Goal: Transaction & Acquisition: Purchase product/service

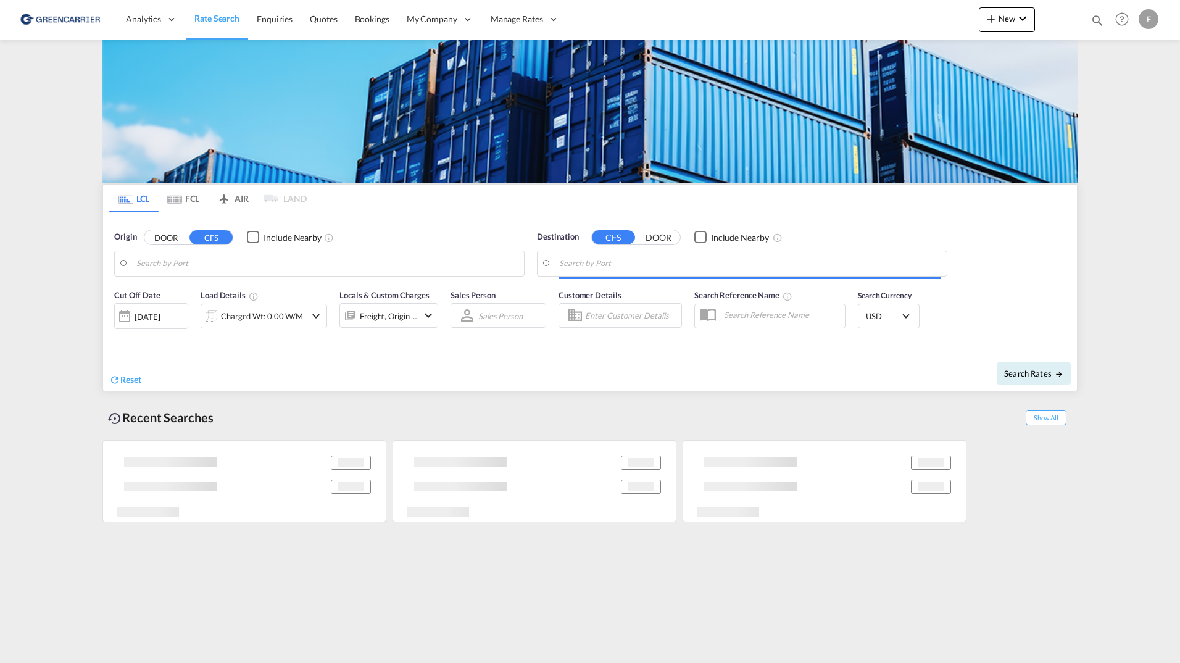
type input "[GEOGRAPHIC_DATA], JPTYO"
type input "[GEOGRAPHIC_DATA] ([GEOGRAPHIC_DATA]), [GEOGRAPHIC_DATA]"
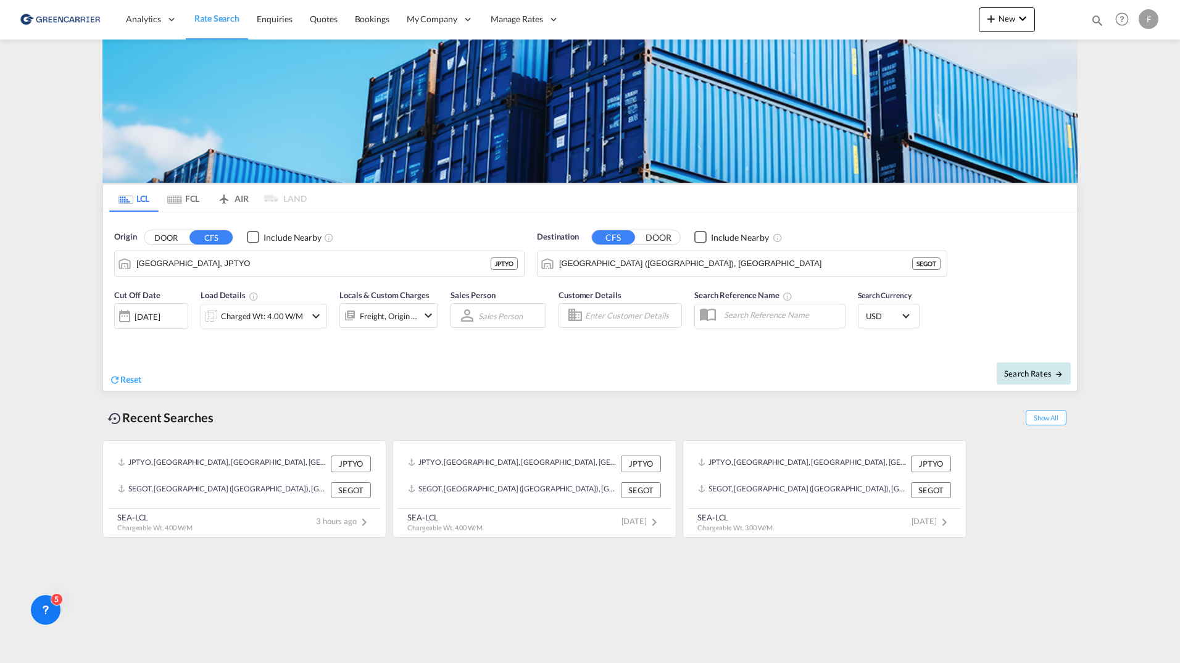
click at [1015, 374] on span "Search Rates" at bounding box center [1034, 374] width 59 height 10
type input "JPTYO to SEGOT / [DATE]"
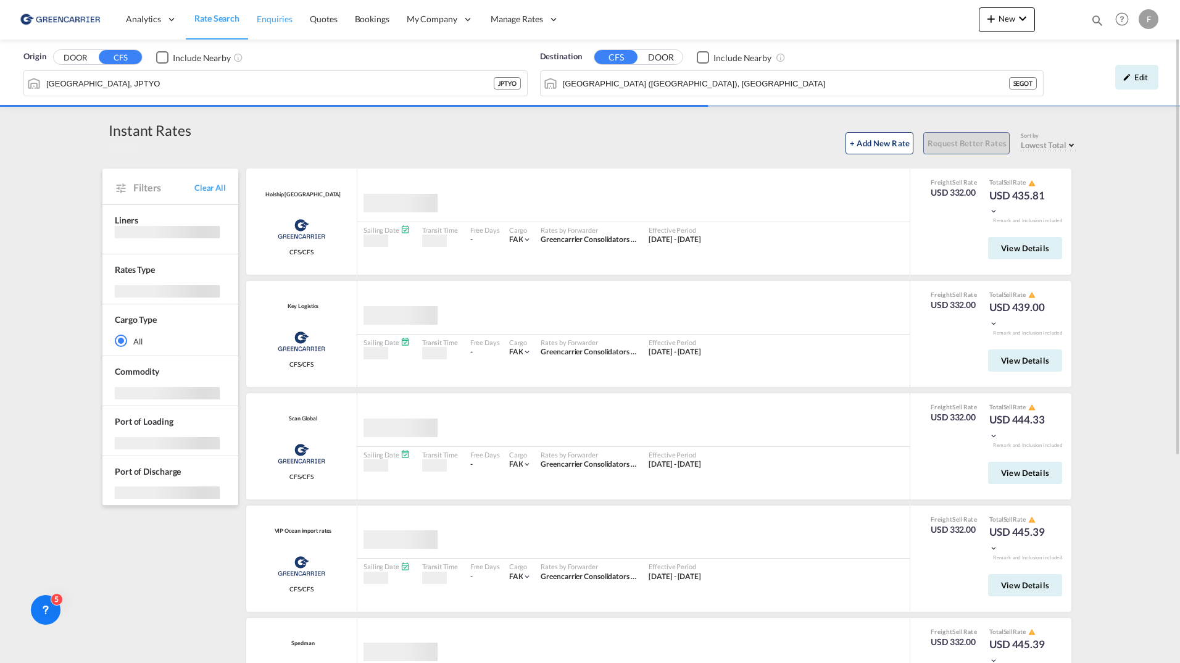
click at [268, 19] on span "Enquiries" at bounding box center [275, 19] width 36 height 10
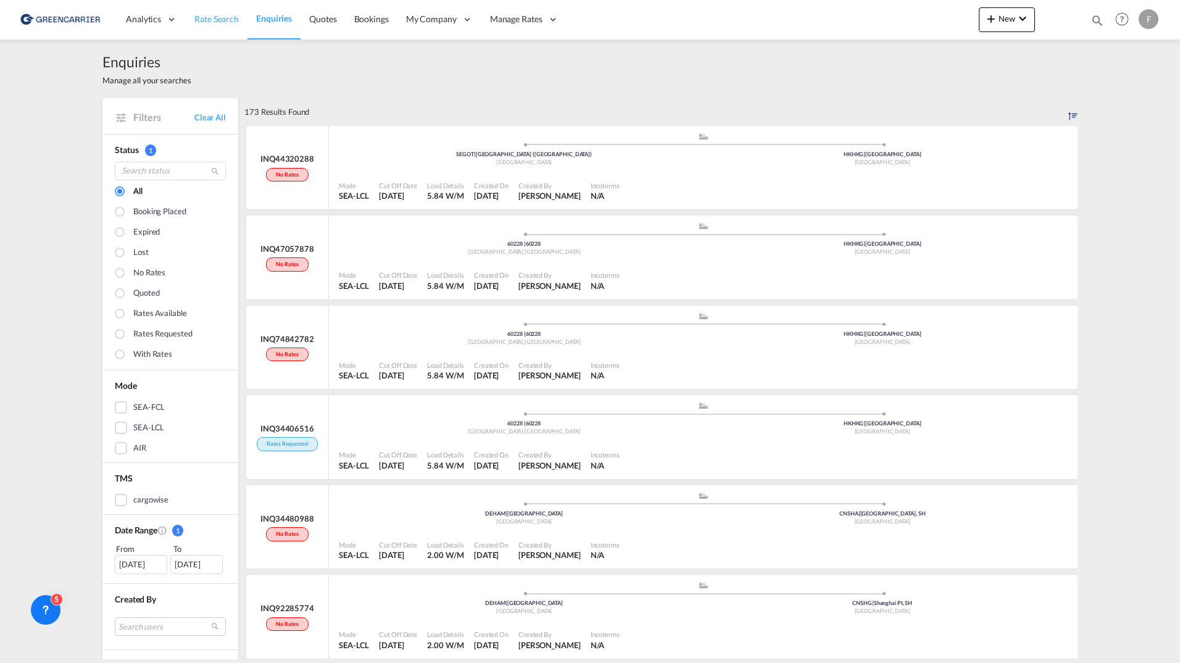
click at [221, 22] on span "Rate Search" at bounding box center [216, 19] width 44 height 10
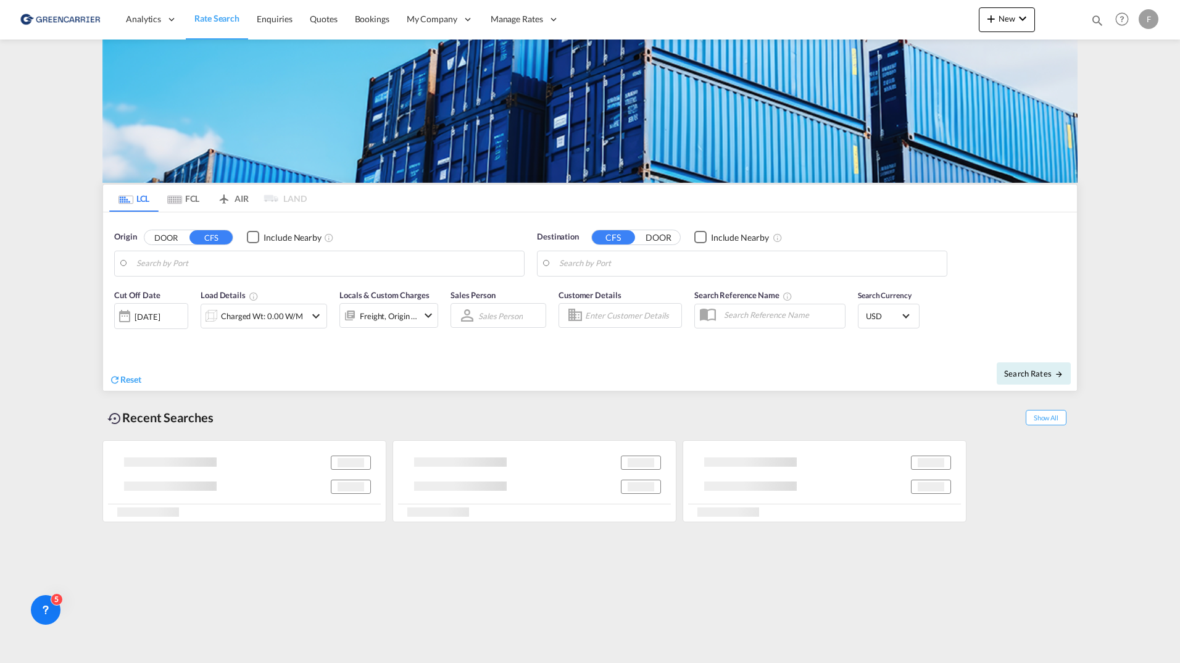
type input "[GEOGRAPHIC_DATA], JPTYO"
type input "[GEOGRAPHIC_DATA] ([GEOGRAPHIC_DATA]), [GEOGRAPHIC_DATA]"
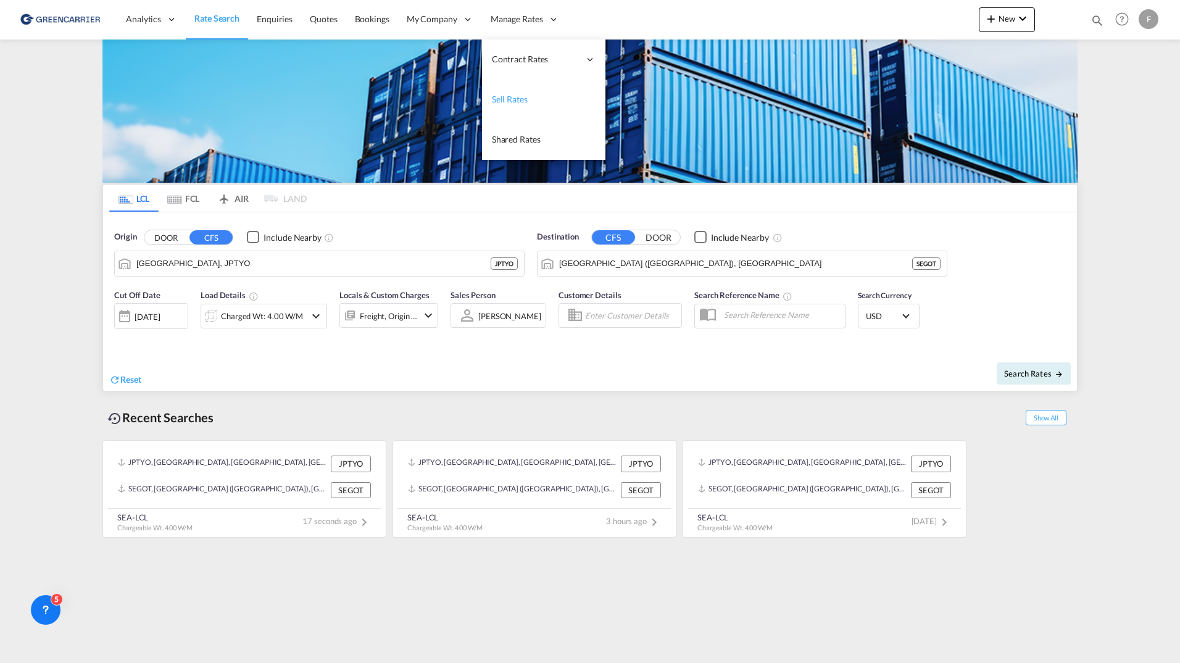
click at [509, 107] on link "Sell Rates" at bounding box center [543, 100] width 123 height 40
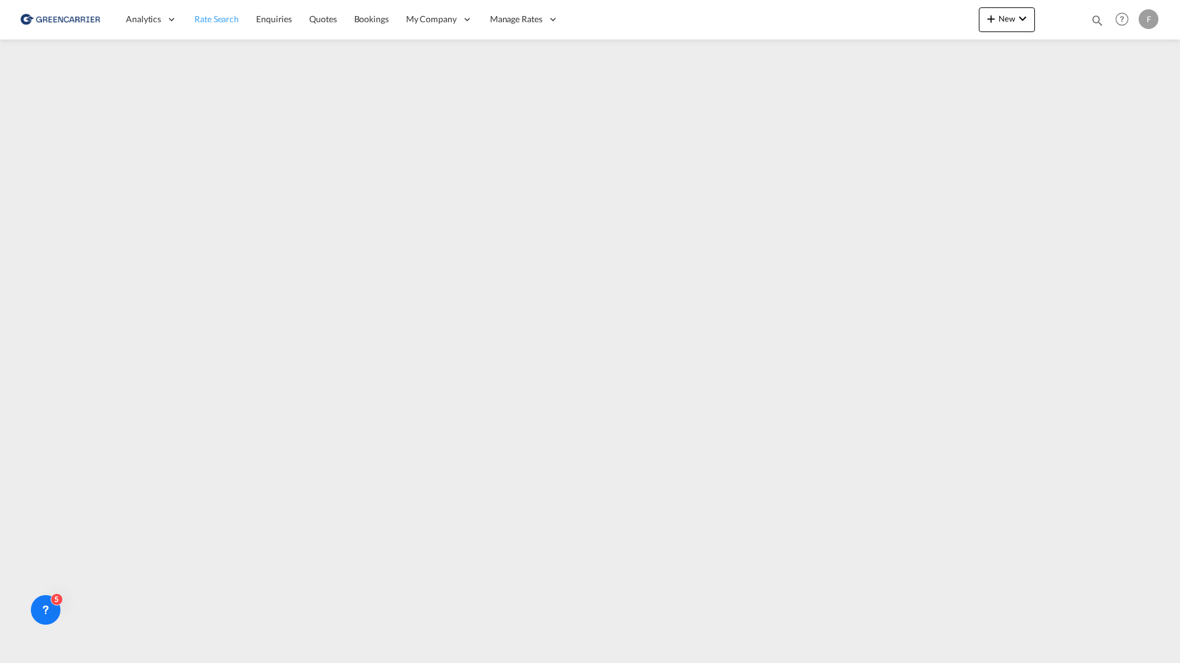
click at [212, 22] on span "Rate Search" at bounding box center [216, 19] width 44 height 10
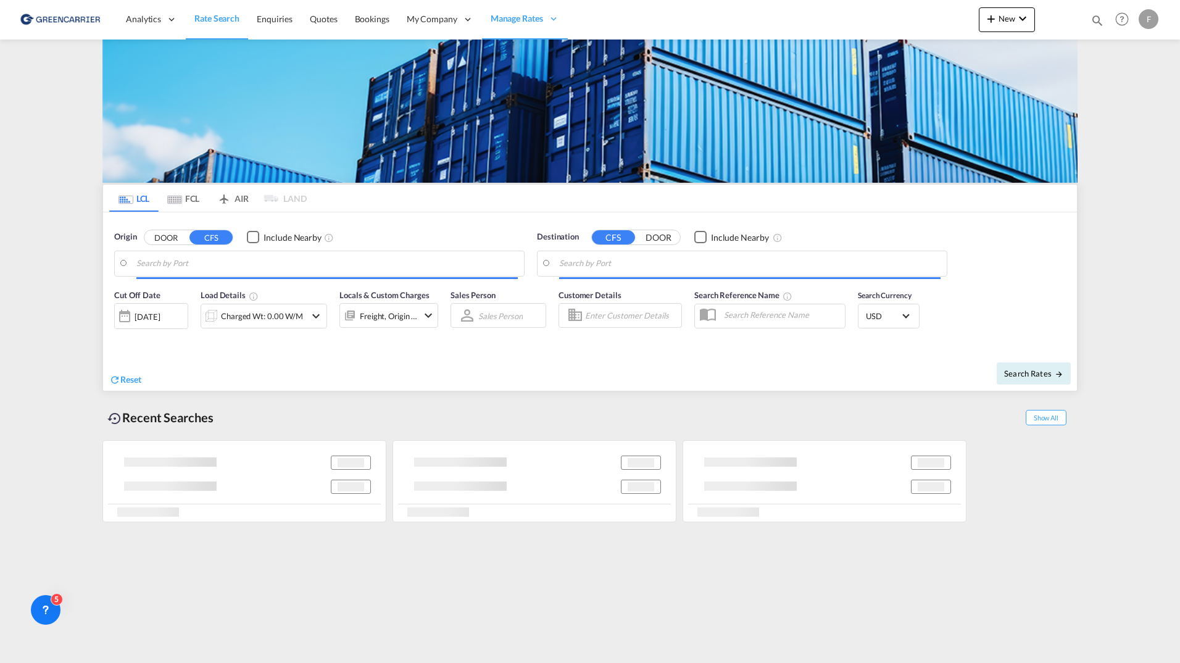
type input "[GEOGRAPHIC_DATA], JPTYO"
type input "[GEOGRAPHIC_DATA] ([GEOGRAPHIC_DATA]), [GEOGRAPHIC_DATA]"
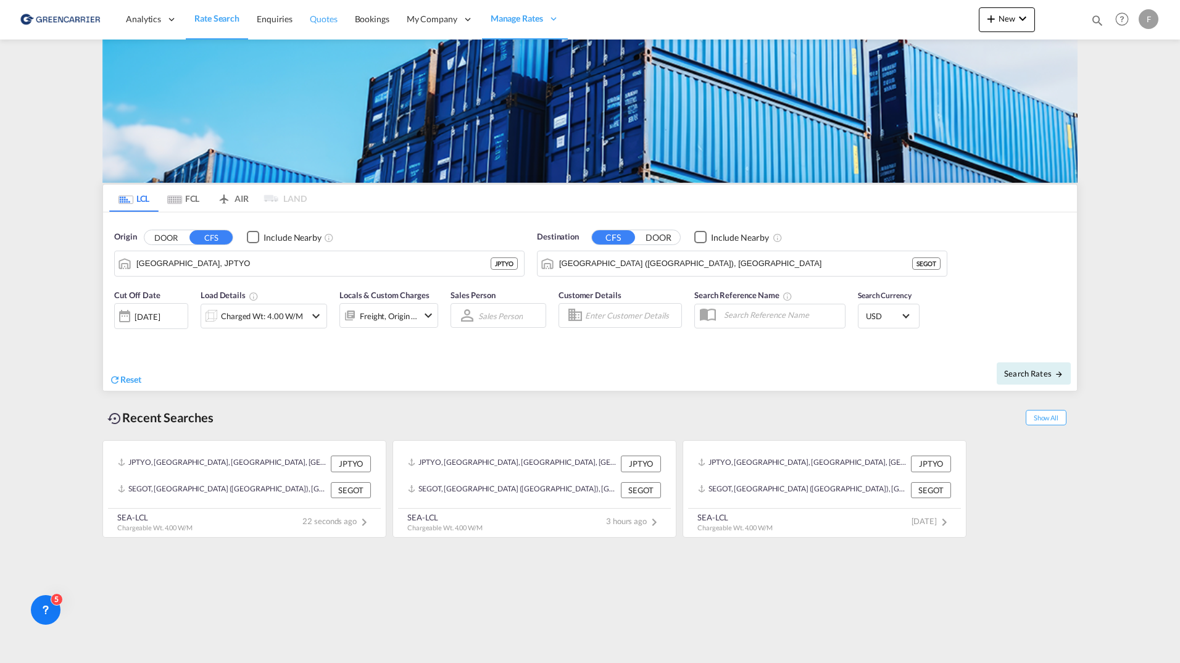
click at [304, 22] on link "Quotes" at bounding box center [323, 19] width 44 height 40
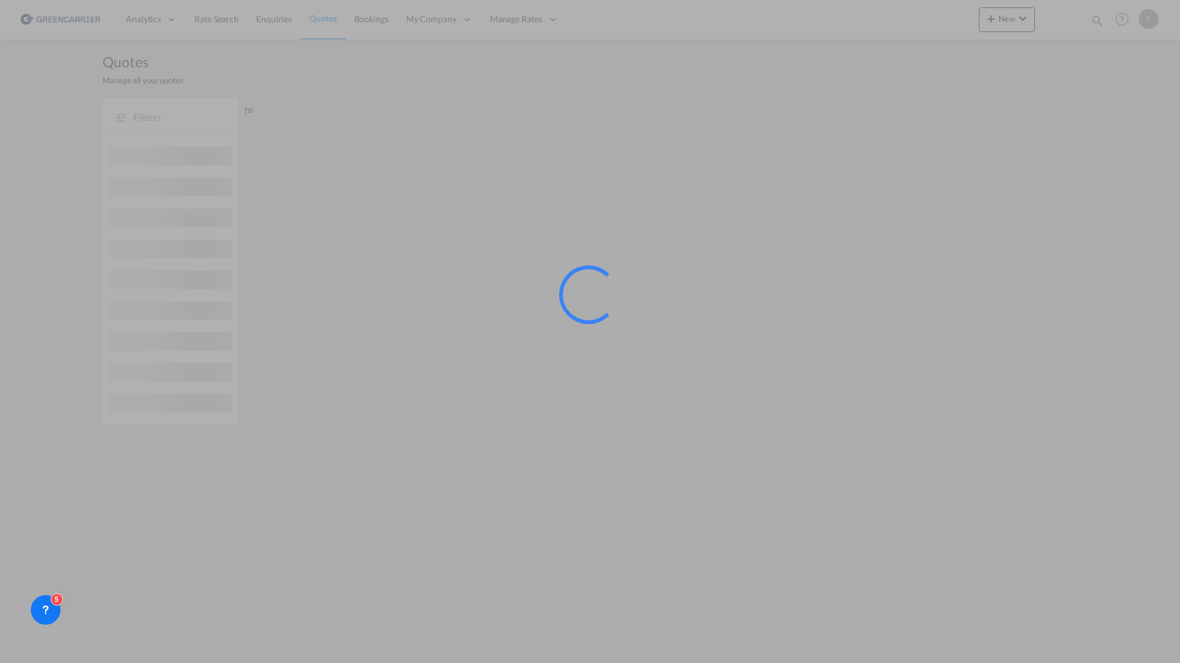
click at [278, 22] on div at bounding box center [590, 331] width 1180 height 663
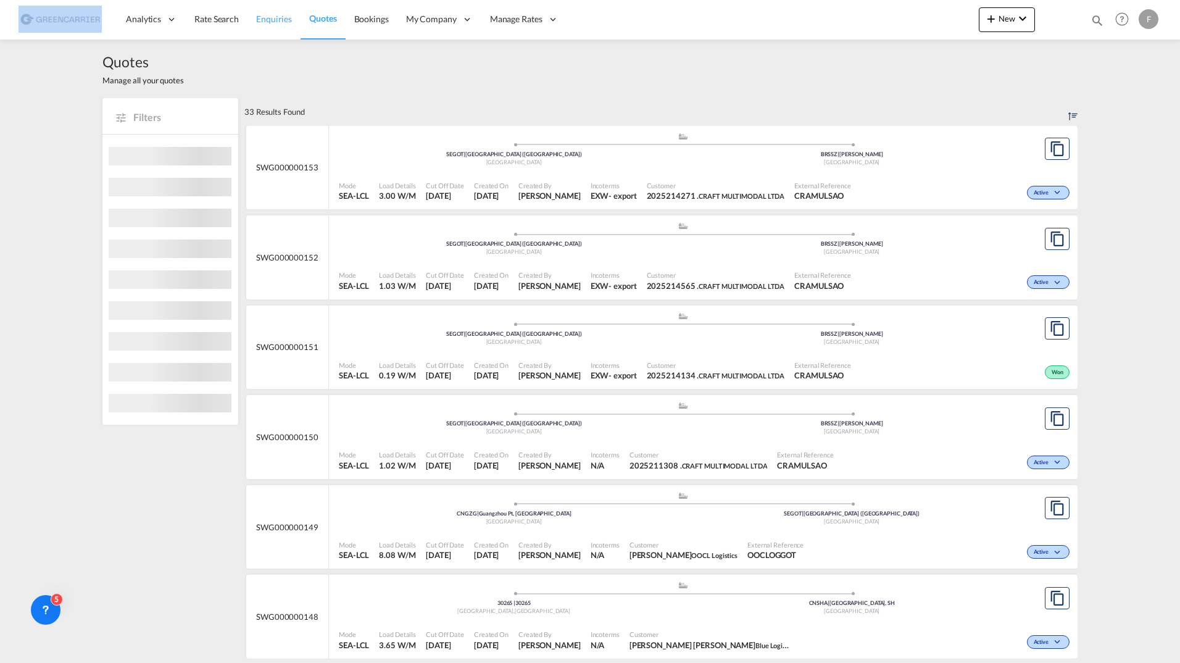
click at [278, 21] on span "Enquiries" at bounding box center [274, 19] width 36 height 10
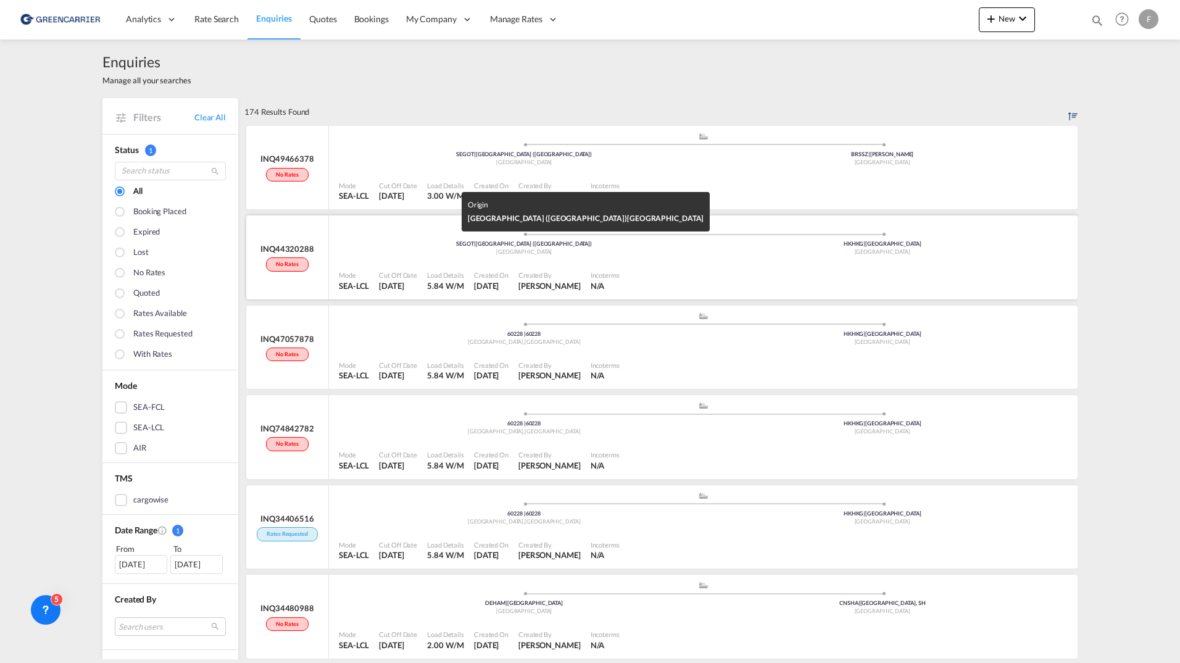
click at [414, 246] on div "SEGOT | [GEOGRAPHIC_DATA] ([GEOGRAPHIC_DATA])" at bounding box center [524, 244] width 359 height 8
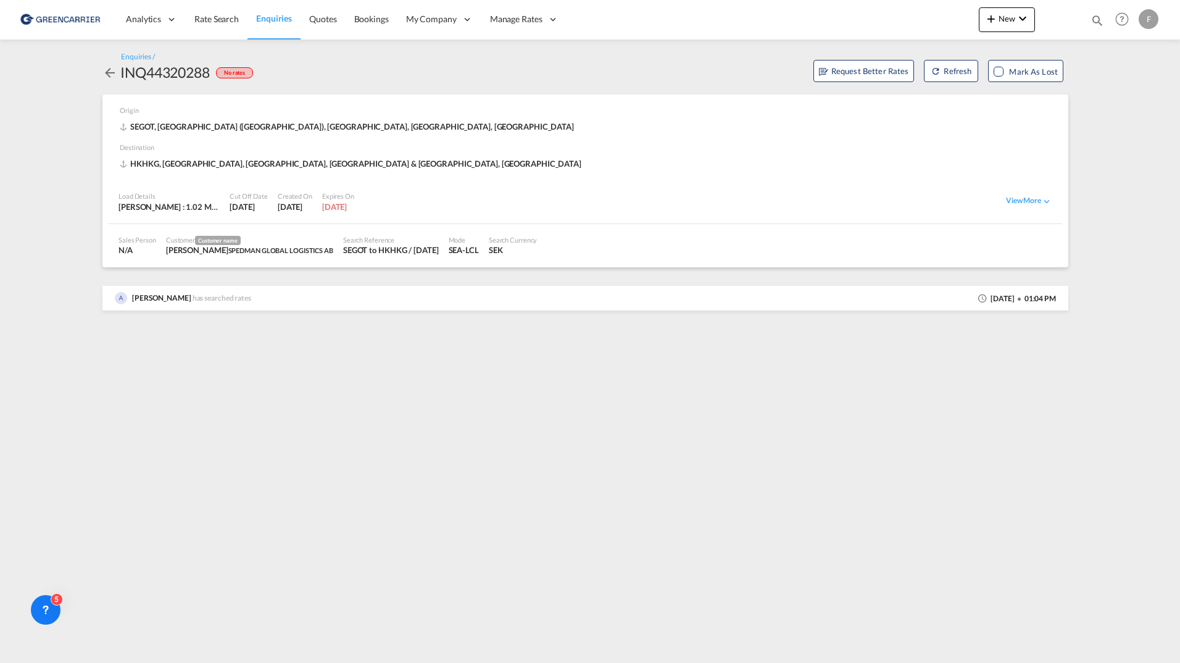
click at [106, 73] on md-icon "icon-arrow-left" at bounding box center [109, 72] width 15 height 15
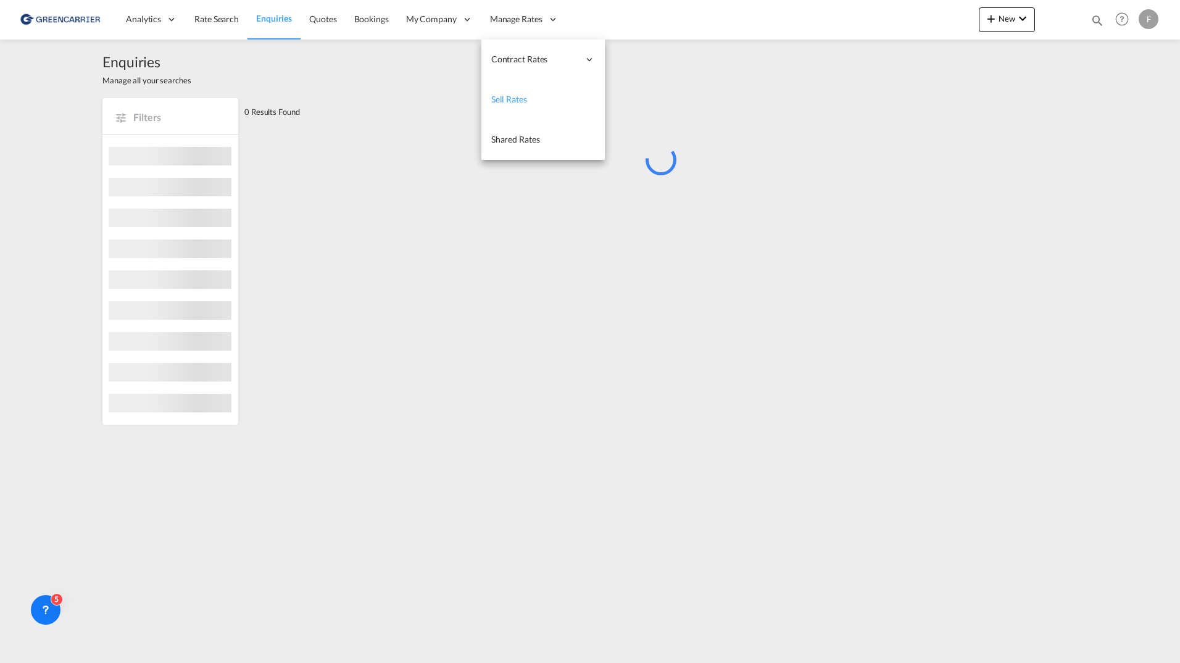
click at [511, 97] on span "Sell Rates" at bounding box center [509, 99] width 36 height 10
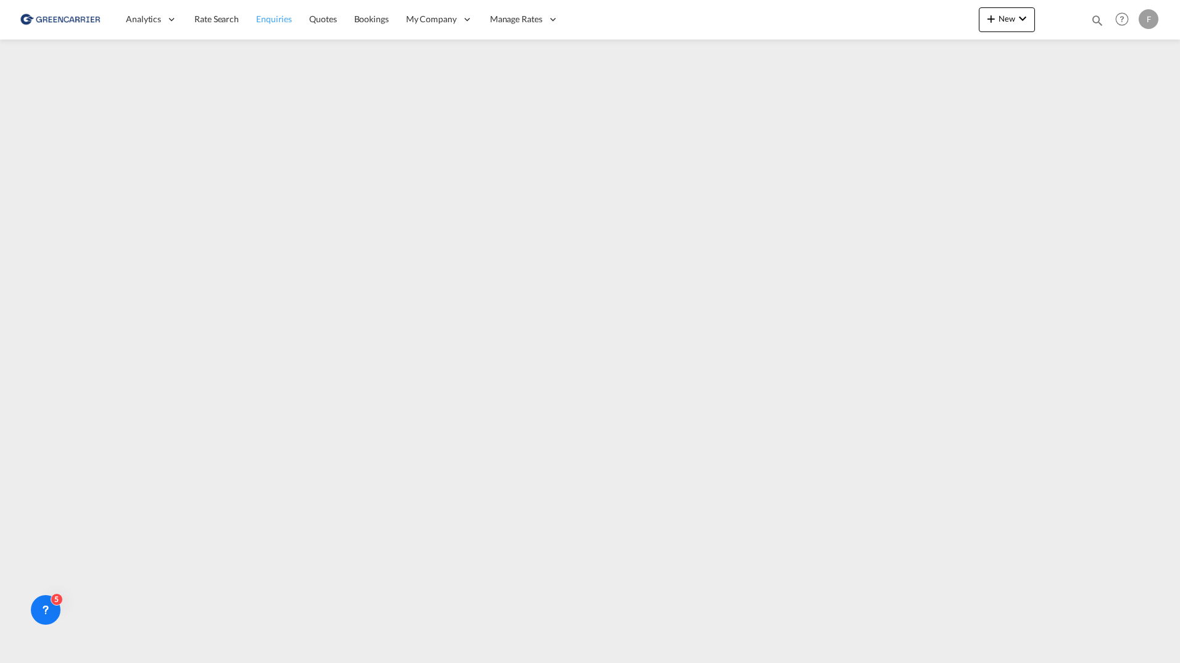
click at [280, 31] on link "Enquiries" at bounding box center [274, 19] width 53 height 40
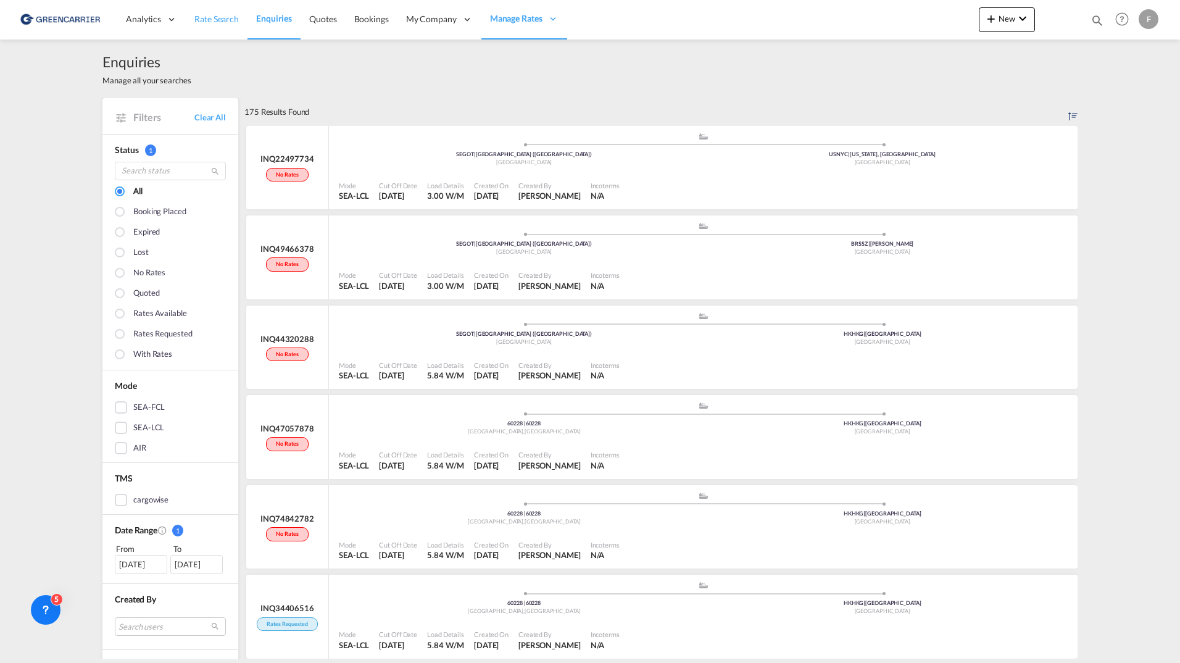
click at [217, 14] on span "Rate Search" at bounding box center [216, 19] width 44 height 10
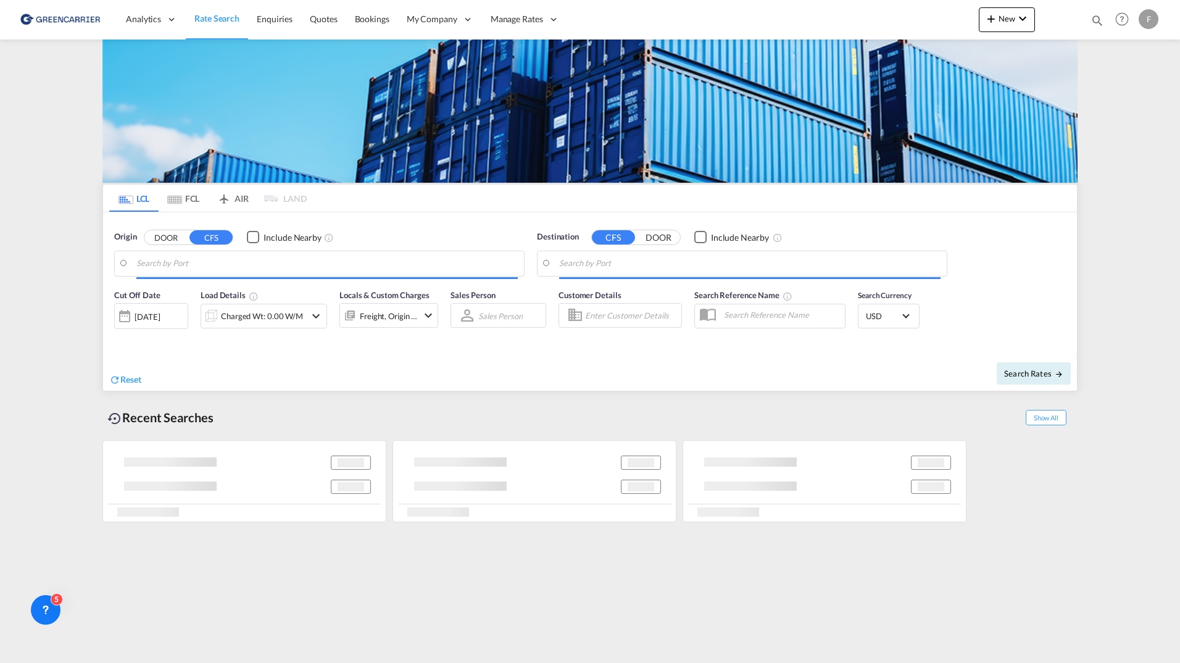
type input "[GEOGRAPHIC_DATA], JPTYO"
type input "[GEOGRAPHIC_DATA] ([GEOGRAPHIC_DATA]), [GEOGRAPHIC_DATA]"
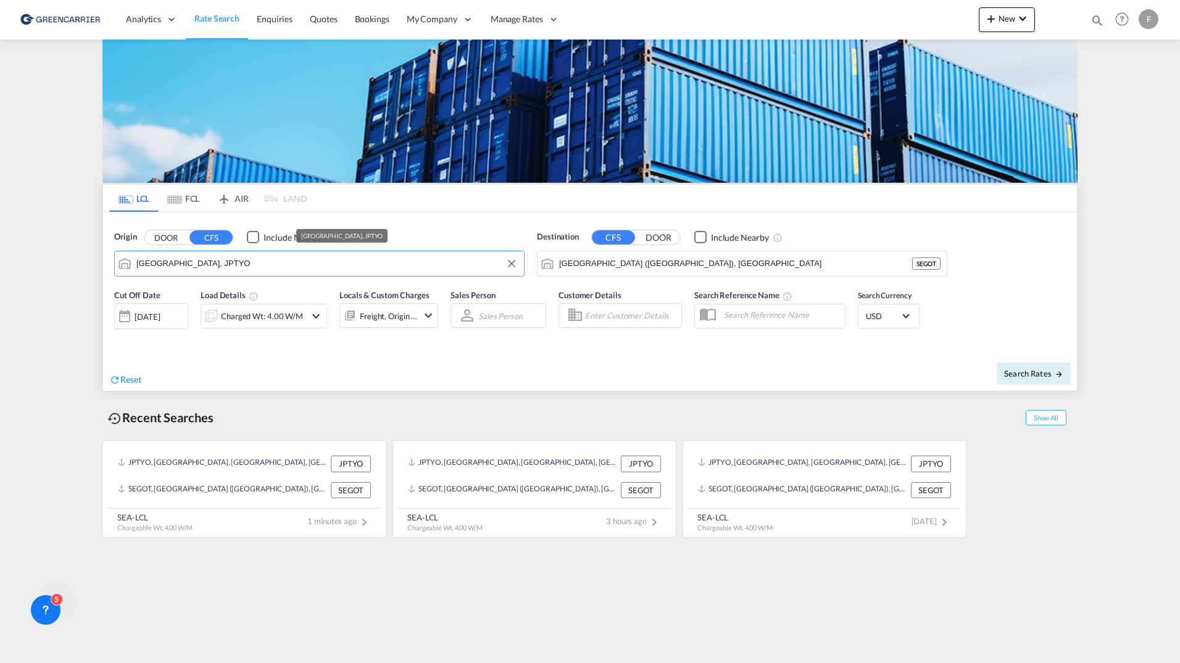
click at [403, 264] on input "[GEOGRAPHIC_DATA], JPTYO" at bounding box center [327, 263] width 382 height 19
click at [201, 296] on div "[GEOGRAPHIC_DATA] ([GEOGRAPHIC_DATA]) [GEOGRAPHIC_DATA] SEGOT" at bounding box center [232, 301] width 235 height 44
type input "[GEOGRAPHIC_DATA] ([GEOGRAPHIC_DATA]), [GEOGRAPHIC_DATA]"
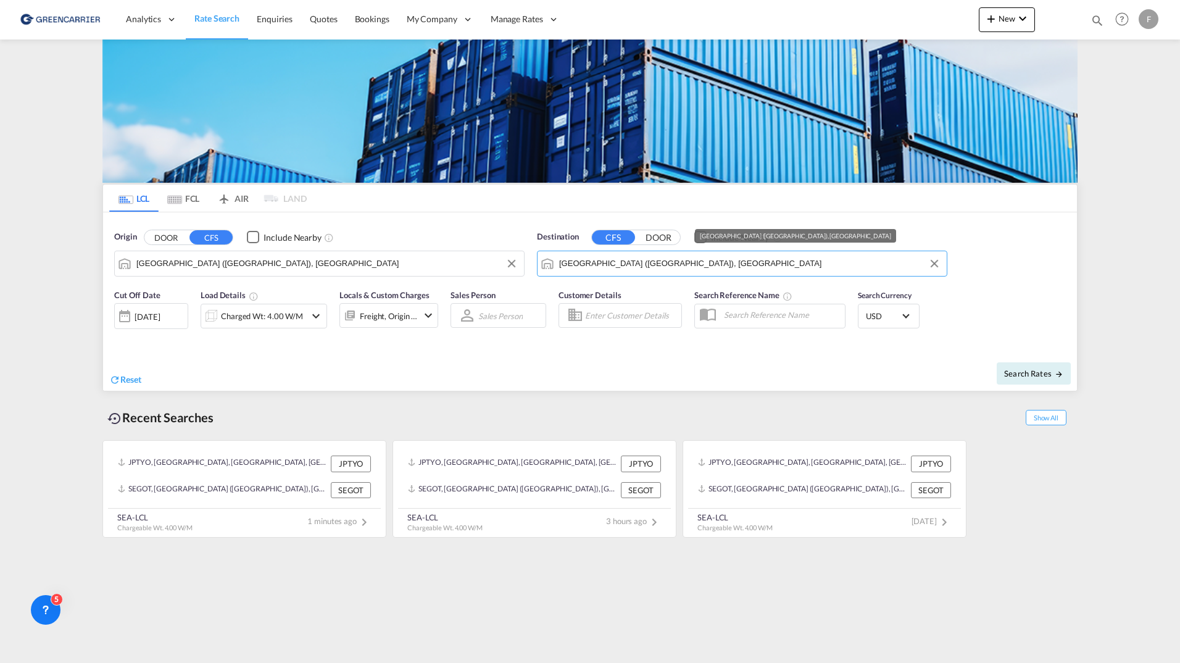
click at [752, 262] on input "[GEOGRAPHIC_DATA] ([GEOGRAPHIC_DATA]), [GEOGRAPHIC_DATA]" at bounding box center [750, 263] width 382 height 19
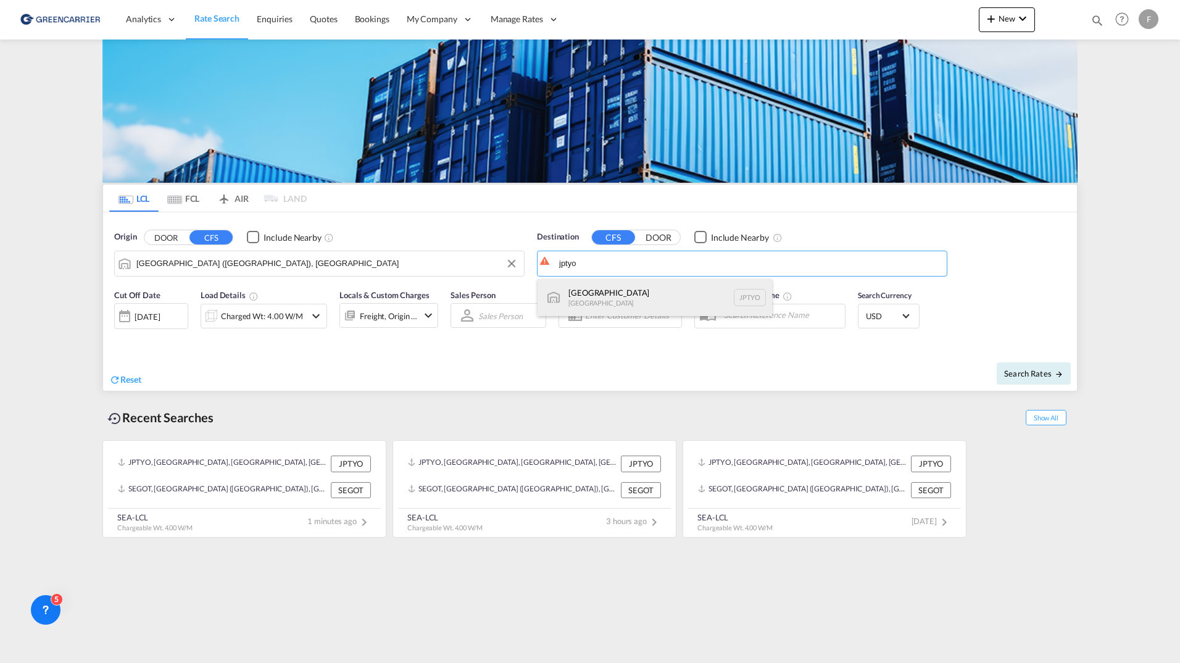
click at [609, 300] on div "Tokyo [GEOGRAPHIC_DATA] JPTYO" at bounding box center [655, 297] width 235 height 37
type input "[GEOGRAPHIC_DATA], JPTYO"
click at [1048, 364] on button "Search Rates" at bounding box center [1034, 373] width 74 height 22
type input "SEGOT to JPTYO / [DATE]"
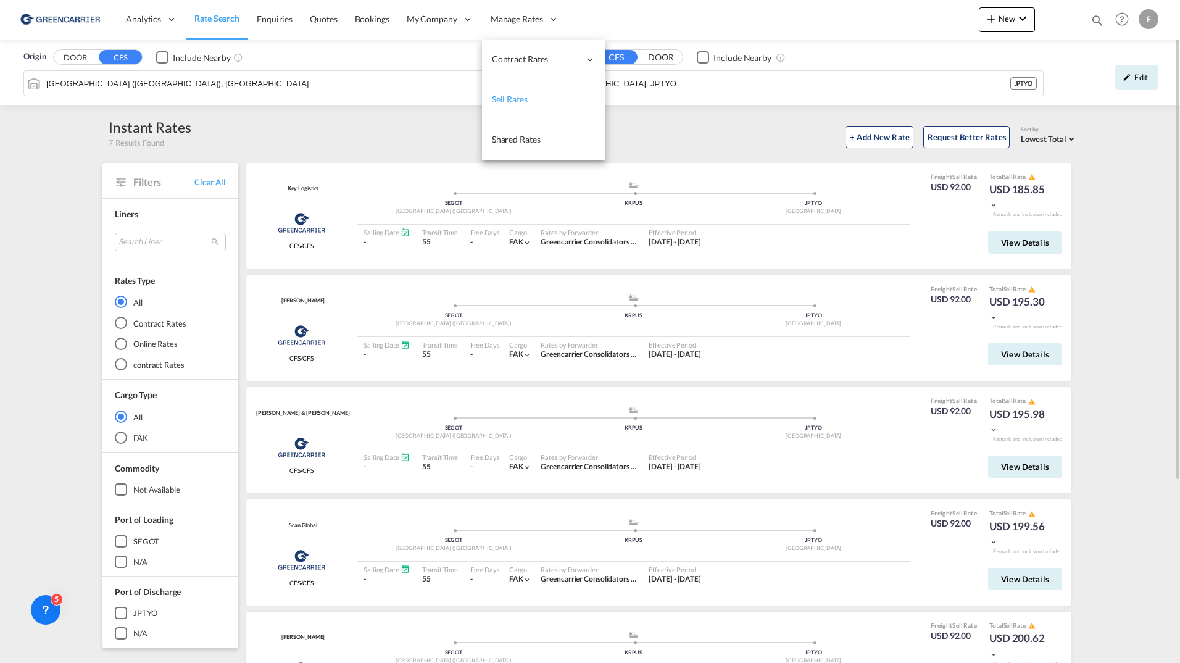
click at [534, 99] on link "Sell Rates" at bounding box center [543, 100] width 123 height 40
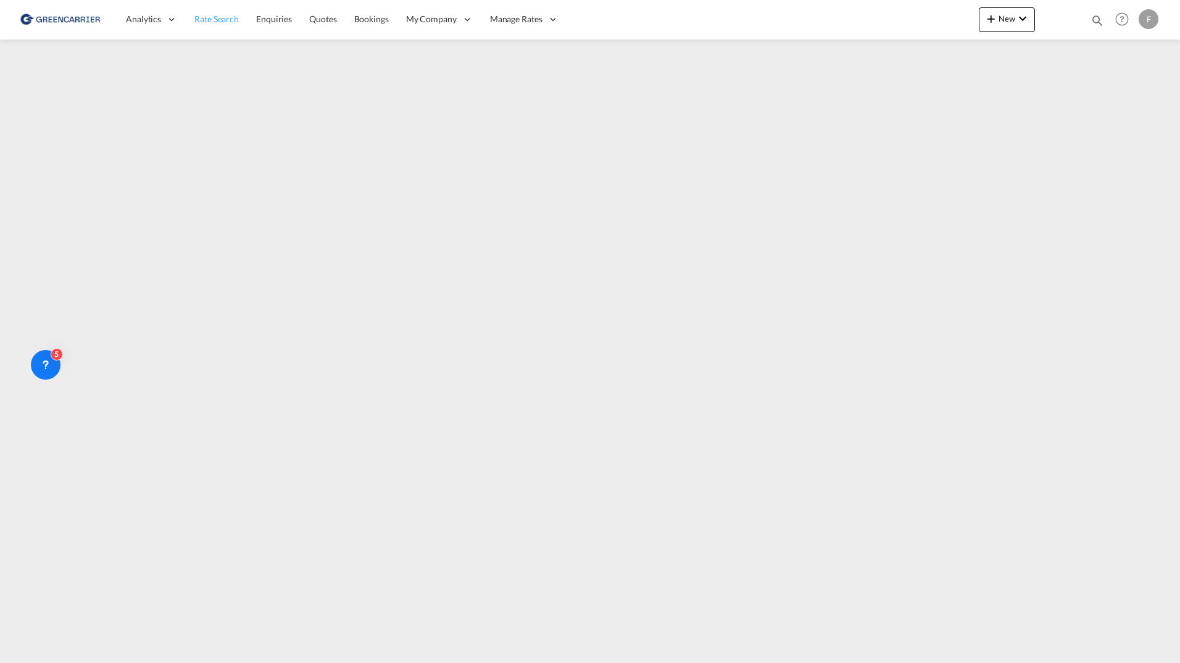
click at [211, 25] on link "Rate Search" at bounding box center [217, 19] width 62 height 40
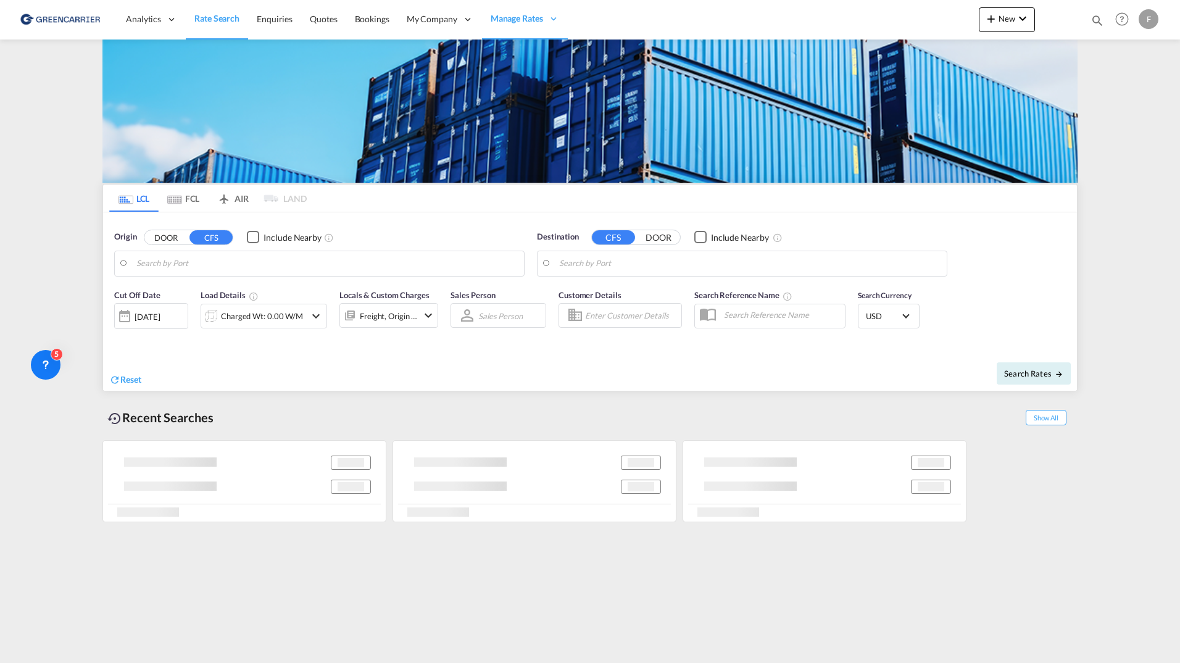
type input "[GEOGRAPHIC_DATA] ([GEOGRAPHIC_DATA]), [GEOGRAPHIC_DATA]"
type input "[GEOGRAPHIC_DATA], JPTYO"
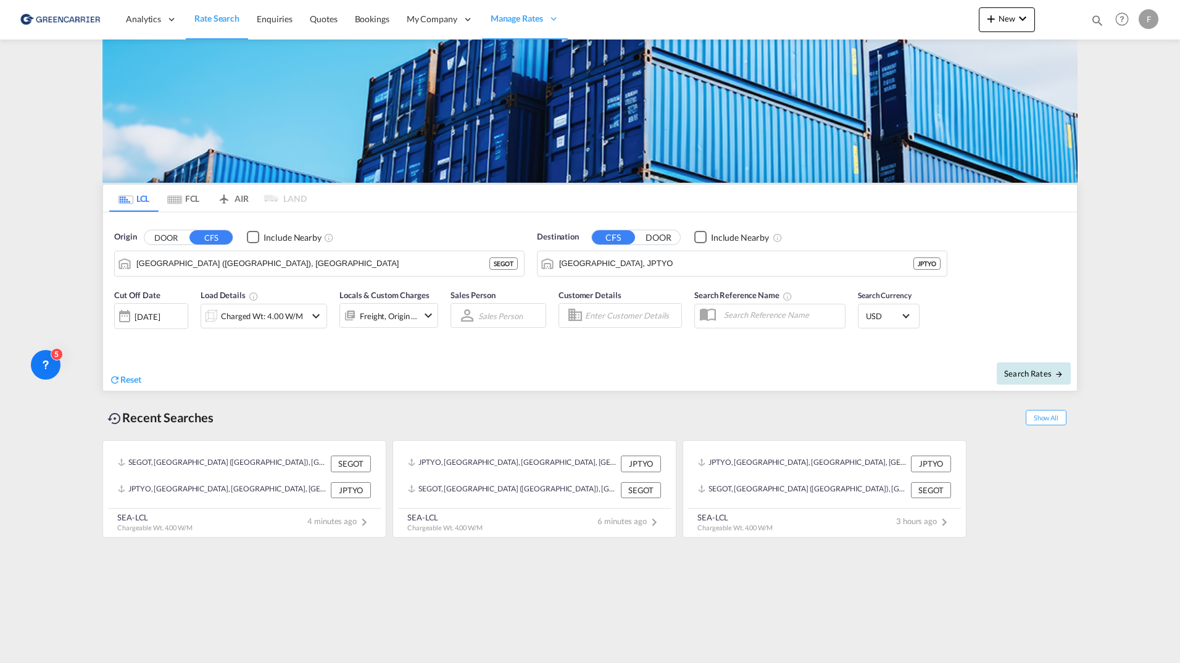
click at [1010, 369] on span "Search Rates" at bounding box center [1034, 374] width 59 height 10
type input "SEGOT to JPTYO / [DATE]"
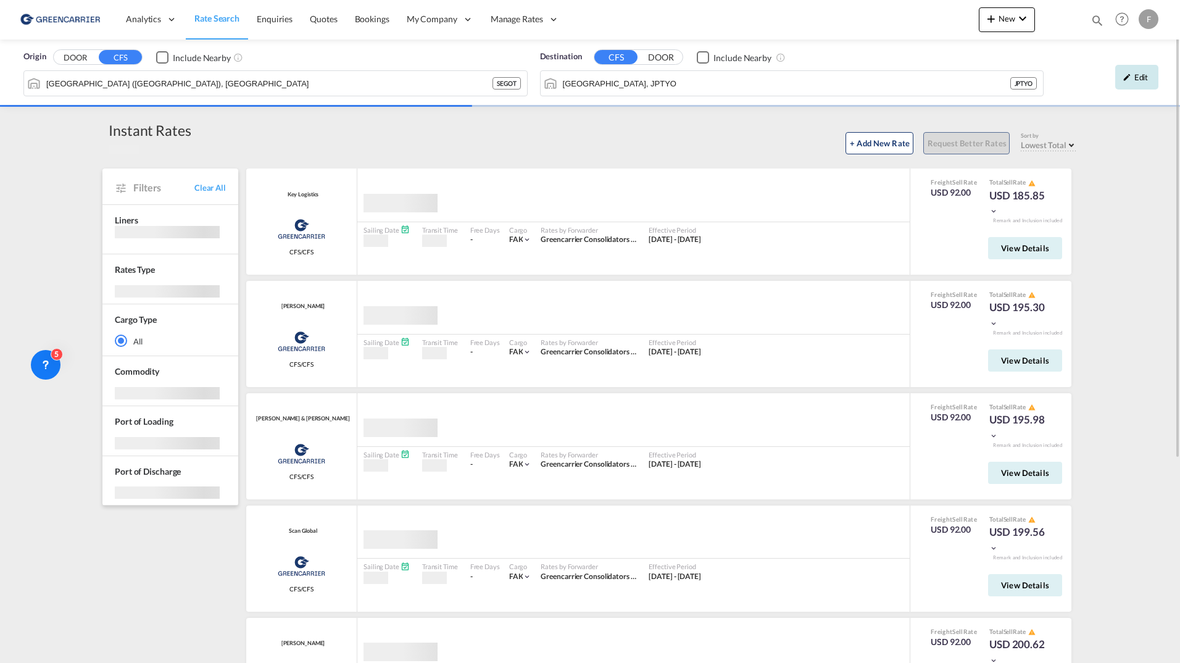
click at [1145, 81] on div "Edit" at bounding box center [1137, 77] width 43 height 25
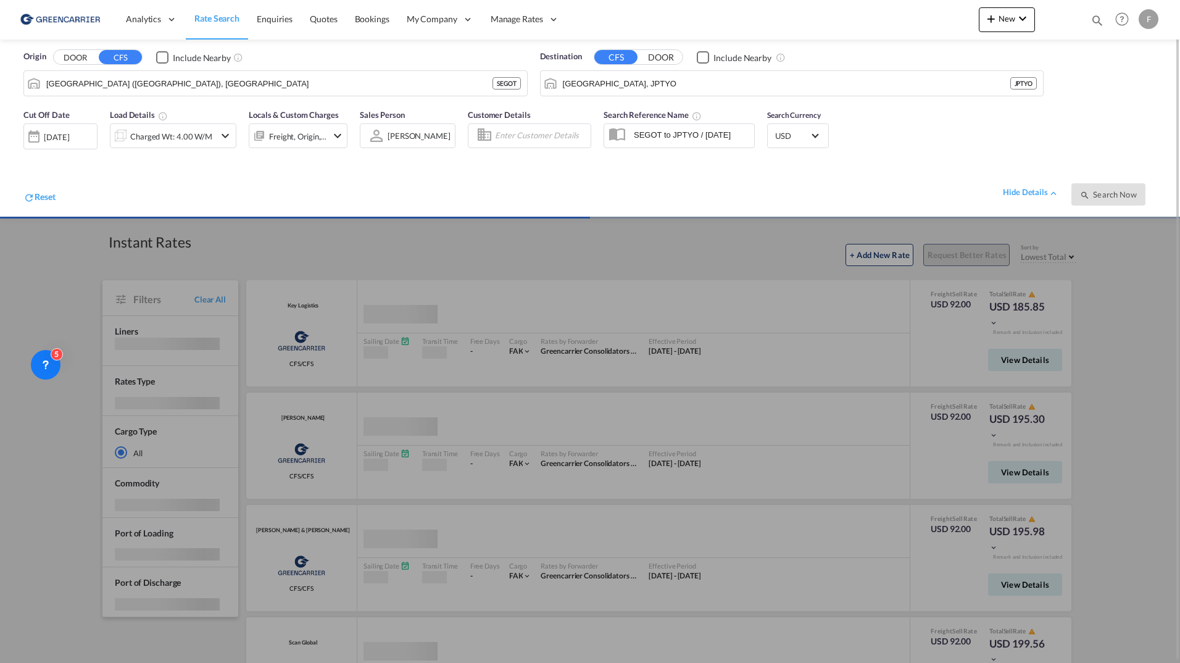
click at [528, 142] on input "Enter Customer Details" at bounding box center [541, 136] width 92 height 19
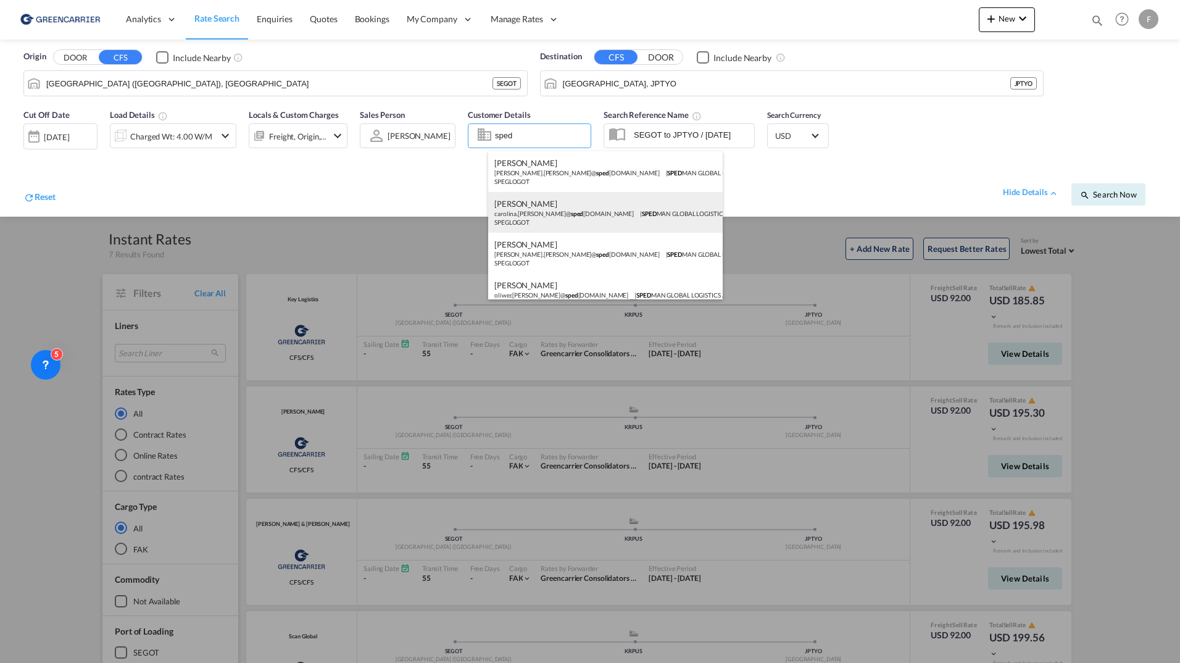
click at [543, 217] on div "[PERSON_NAME] carolina.[PERSON_NAME]@ sped [DOMAIN_NAME] | SPED MAN GLOBAL LOGI…" at bounding box center [605, 212] width 235 height 41
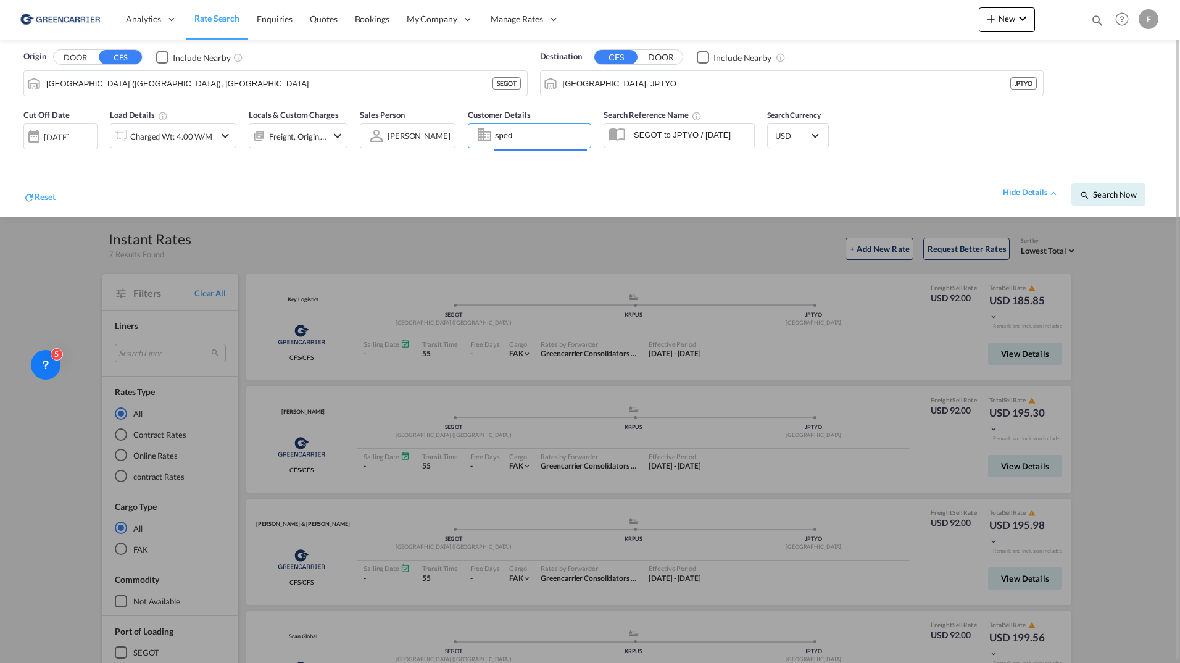
type input "SPEDMAN GLOBAL LOGISTICS AB, [PERSON_NAME], [EMAIL_ADDRESS][PERSON_NAME][DOMAIN…"
drag, startPoint x: 1111, startPoint y: 191, endPoint x: 1111, endPoint y: 198, distance: 6.8
click at [1112, 191] on span "Search Now" at bounding box center [1108, 195] width 56 height 10
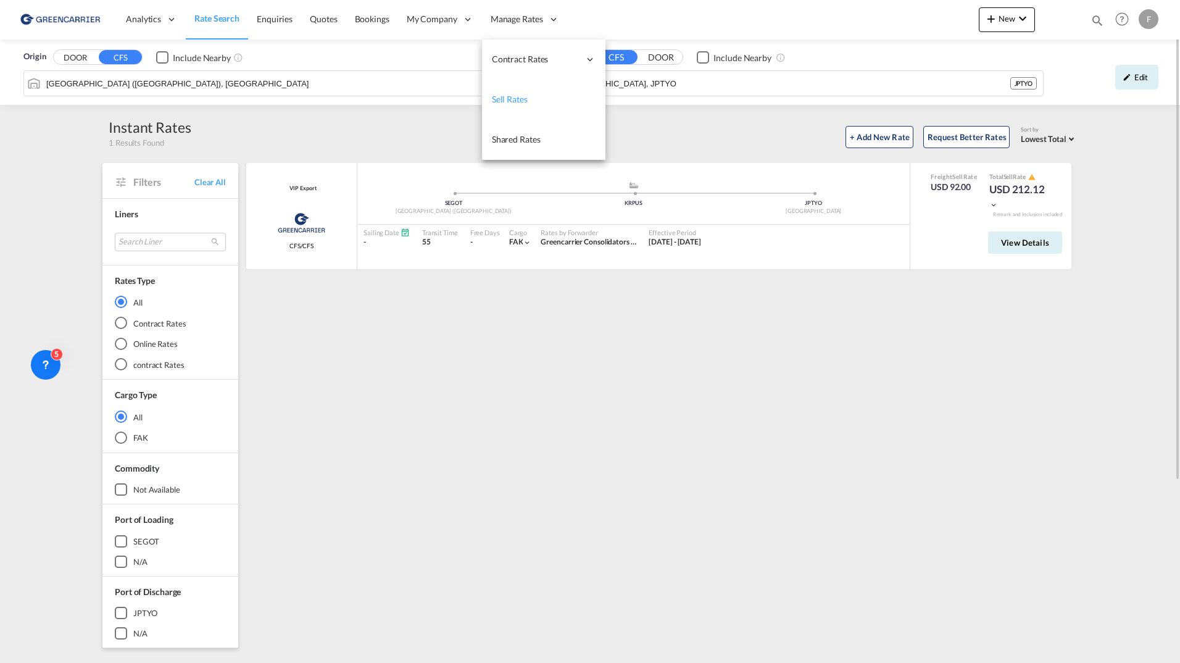
click at [506, 98] on span "Sell Rates" at bounding box center [510, 99] width 36 height 10
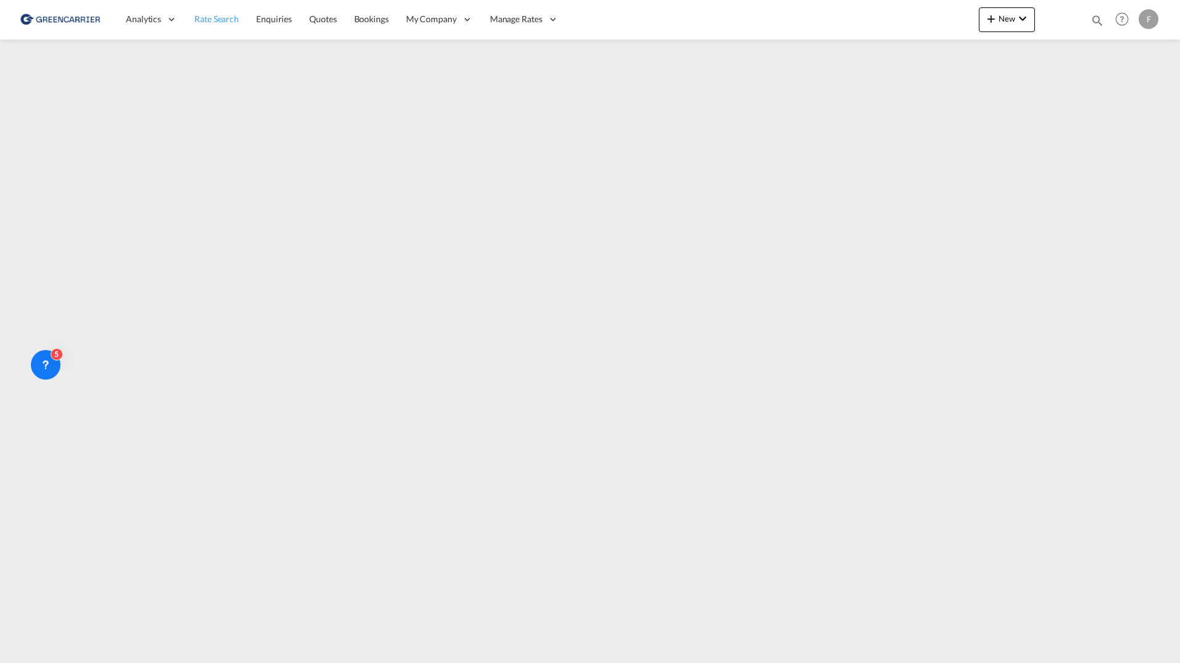
click at [199, 23] on span "Rate Search" at bounding box center [216, 19] width 44 height 10
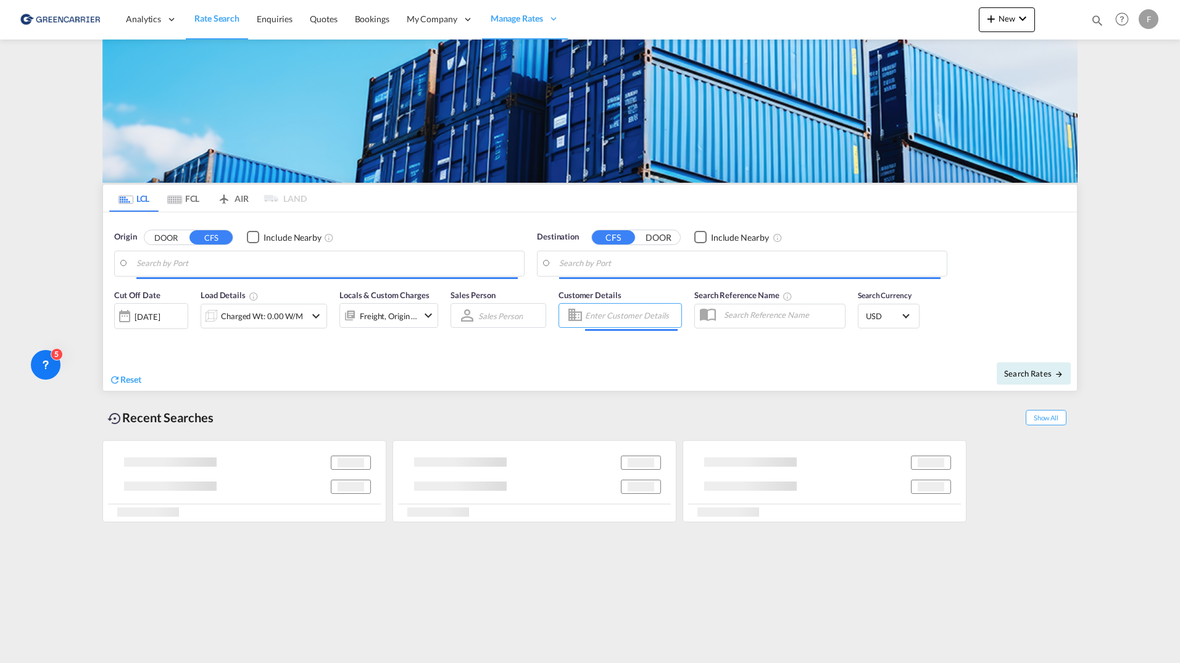
click at [604, 320] on input "Enter Customer Details" at bounding box center [631, 315] width 93 height 19
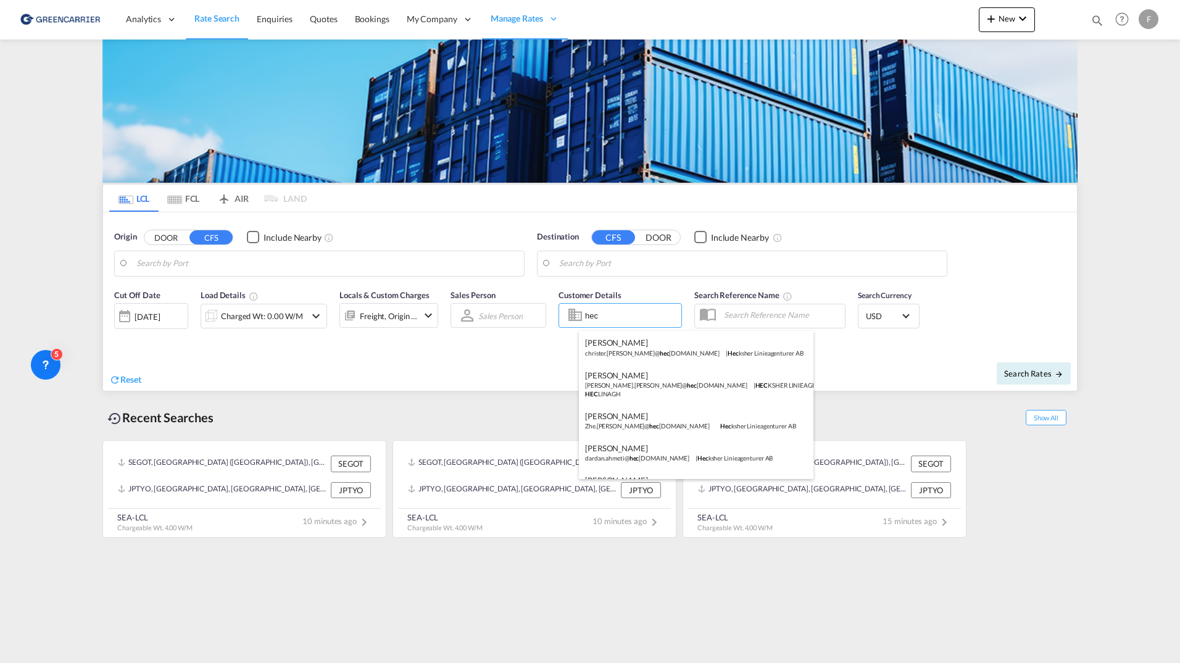
click at [608, 346] on div "[PERSON_NAME] [PERSON_NAME].[PERSON_NAME]@ hec [DOMAIN_NAME] | Hec ksher Liniea…" at bounding box center [696, 347] width 235 height 32
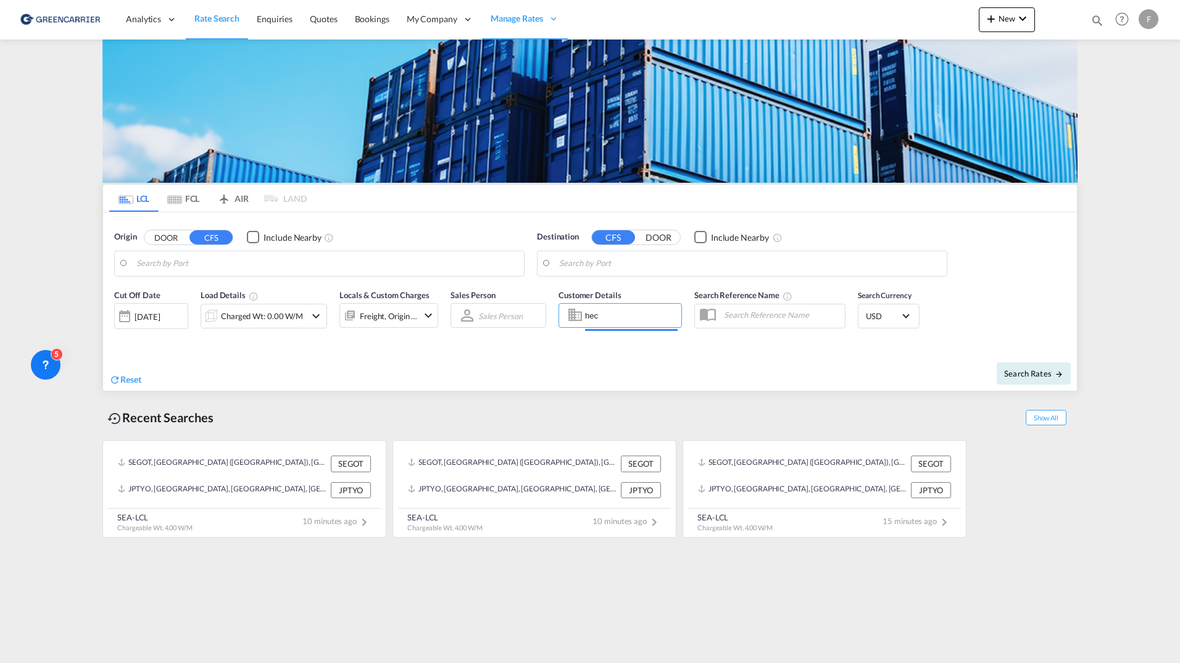
type input "[PERSON_NAME] Linieagenturer AB, [PERSON_NAME], [PERSON_NAME][EMAIL_ADDRESS][PE…"
click at [259, 270] on body "Analytics Reports Dashboard Rate Search Enquiries Quotes Bookings" at bounding box center [590, 331] width 1180 height 663
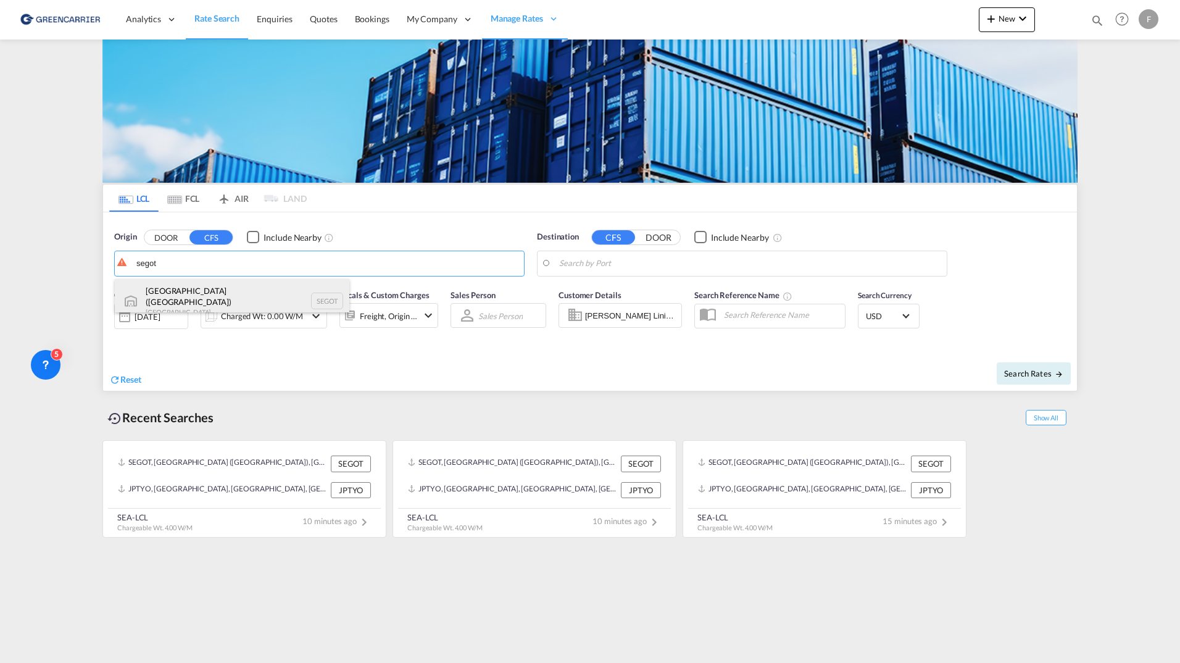
click at [217, 293] on div "[GEOGRAPHIC_DATA] ([GEOGRAPHIC_DATA]) [GEOGRAPHIC_DATA] SEGOT" at bounding box center [232, 301] width 235 height 44
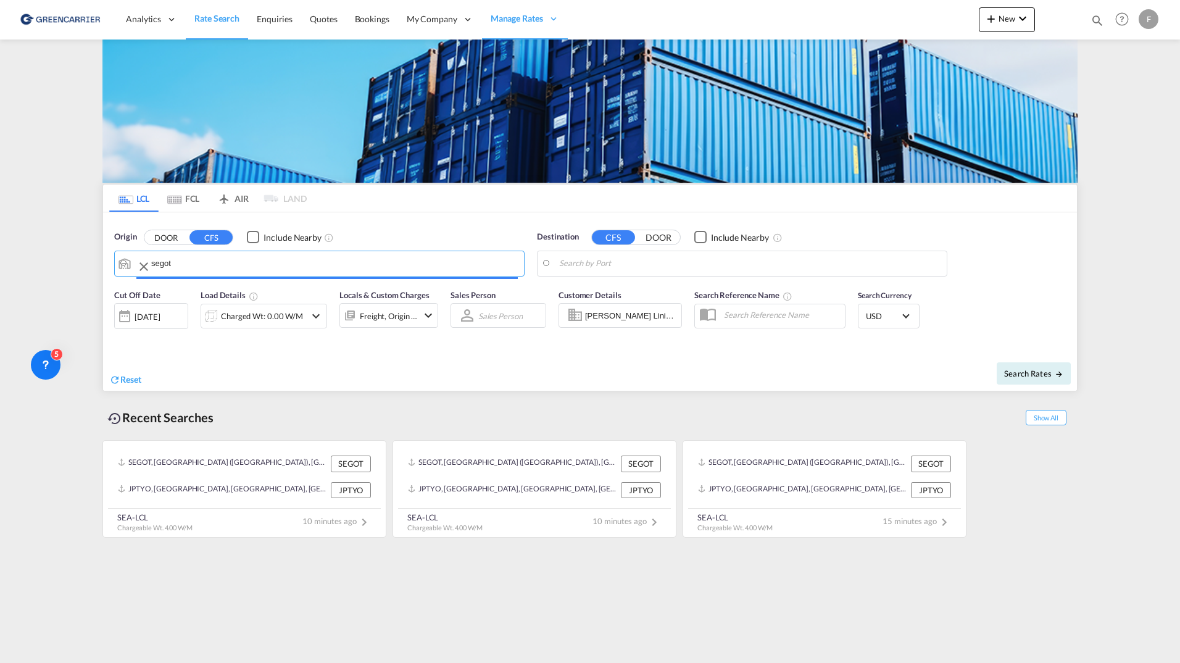
type input "[GEOGRAPHIC_DATA] ([GEOGRAPHIC_DATA]), [GEOGRAPHIC_DATA]"
click at [671, 267] on body "Analytics Reports Dashboard Rate Search Enquiries Quotes Bookings" at bounding box center [590, 331] width 1180 height 663
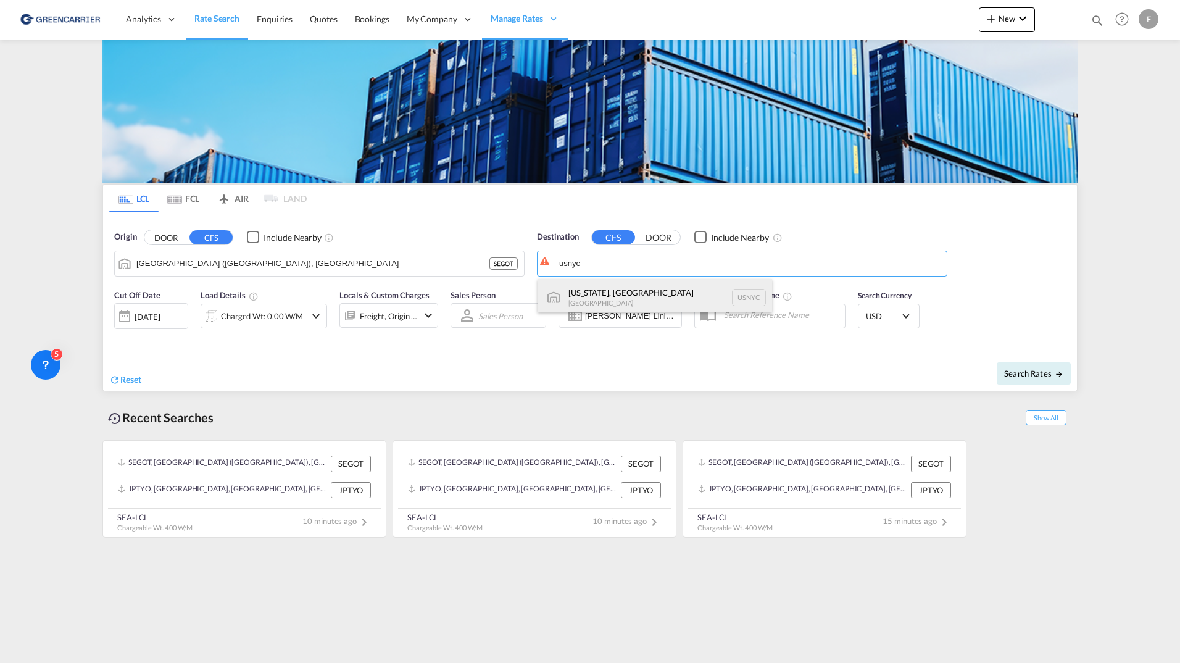
click at [630, 296] on div "[US_STATE], [GEOGRAPHIC_DATA] [GEOGRAPHIC_DATA] USNYC" at bounding box center [655, 297] width 235 height 37
type input "[US_STATE], [GEOGRAPHIC_DATA], USNYC"
click at [1037, 388] on div "Search Rates" at bounding box center [835, 373] width 484 height 35
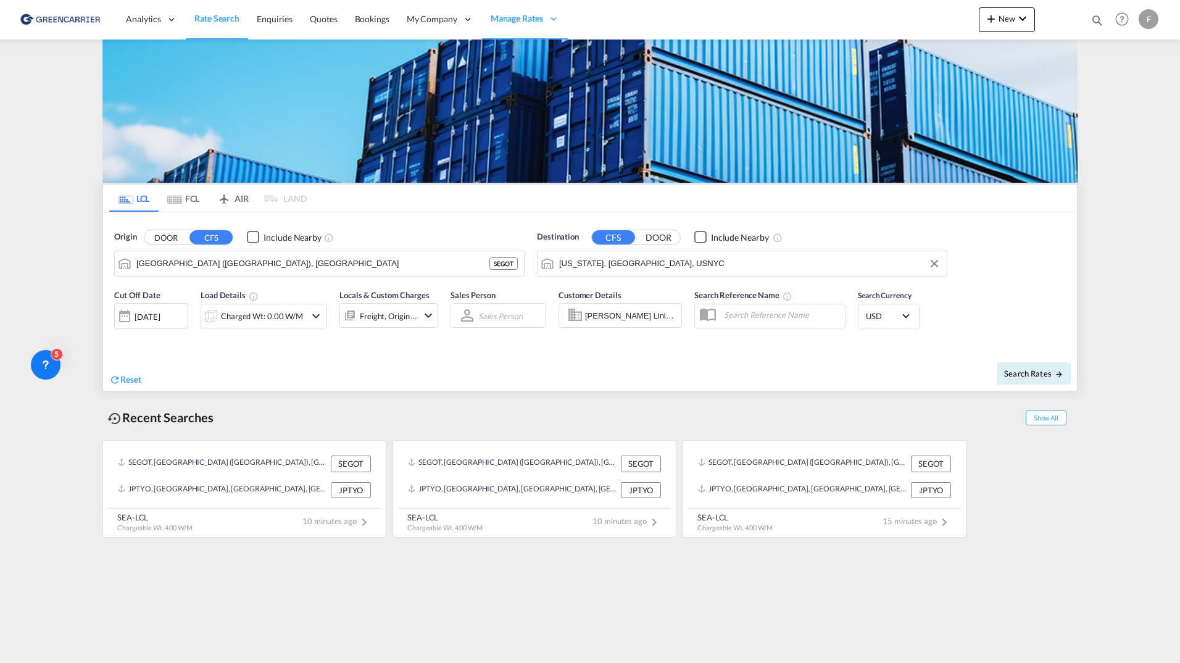
click at [278, 306] on div "Charged Wt: 0.00 W/M" at bounding box center [253, 316] width 104 height 25
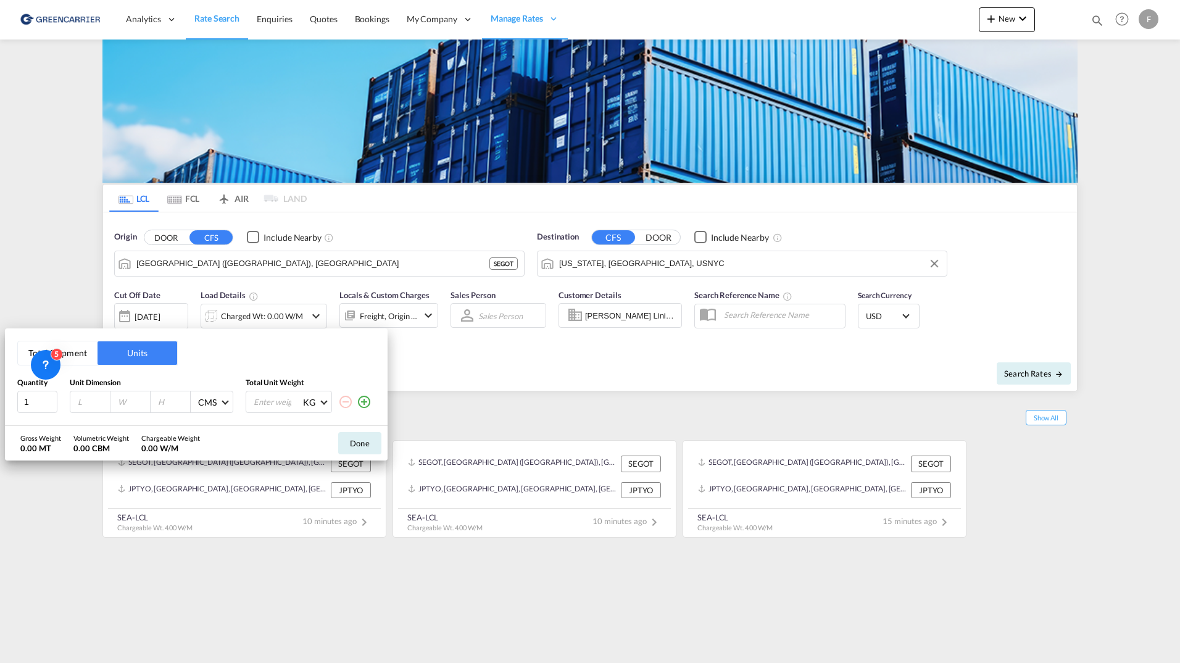
click at [75, 353] on button "Total Shipment" at bounding box center [58, 352] width 80 height 23
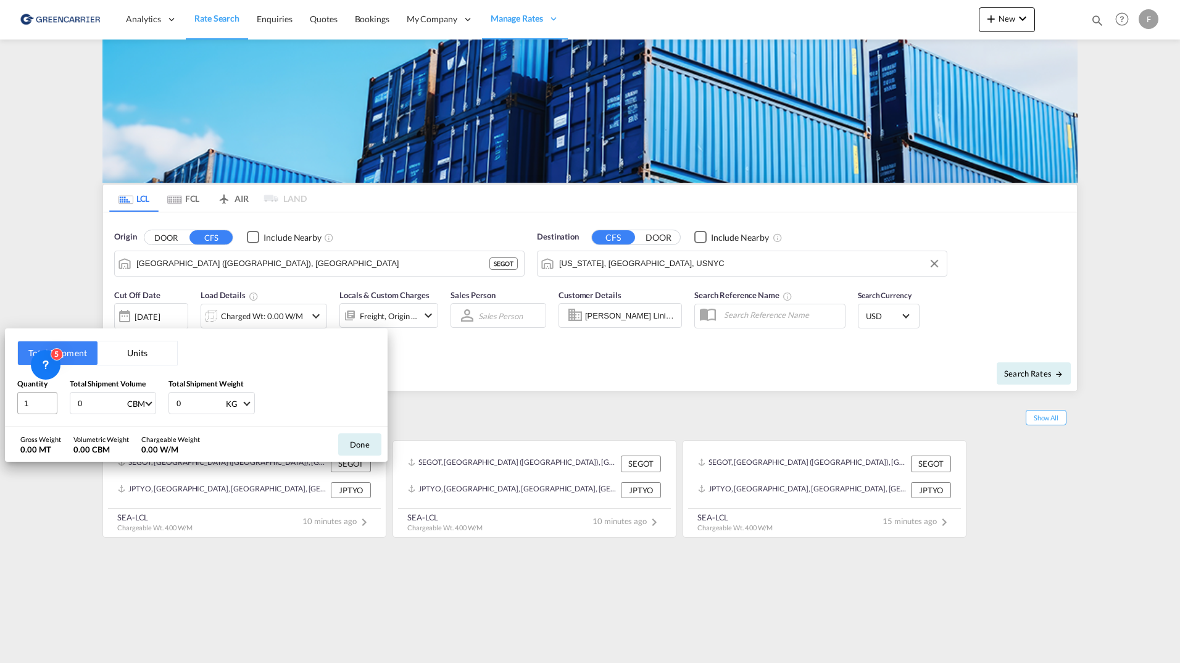
drag, startPoint x: 95, startPoint y: 402, endPoint x: 49, endPoint y: 399, distance: 46.4
click at [35, 399] on div "Quantity 1 Total Shipment Volume 0 CBM CBM CFT Total Shipment Weight 0 KG KG LB" at bounding box center [196, 396] width 358 height 37
type input "5"
drag, startPoint x: 177, startPoint y: 404, endPoint x: 107, endPoint y: 391, distance: 70.4
click at [107, 391] on div "Quantity 1 Total Shipment Volume 5 CBM CBM CFT Total Shipment Weight 0 KG KG LB" at bounding box center [196, 396] width 358 height 37
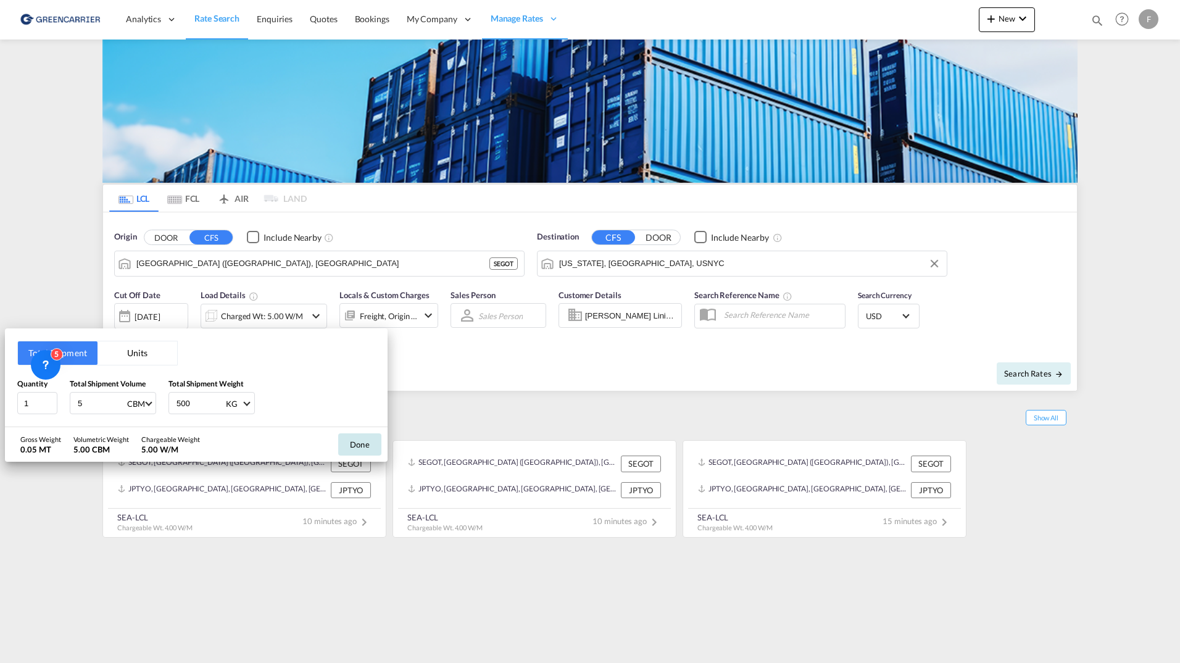
type input "500"
drag, startPoint x: 354, startPoint y: 440, endPoint x: 385, endPoint y: 441, distance: 30.3
click at [355, 439] on button "Done" at bounding box center [359, 444] width 43 height 22
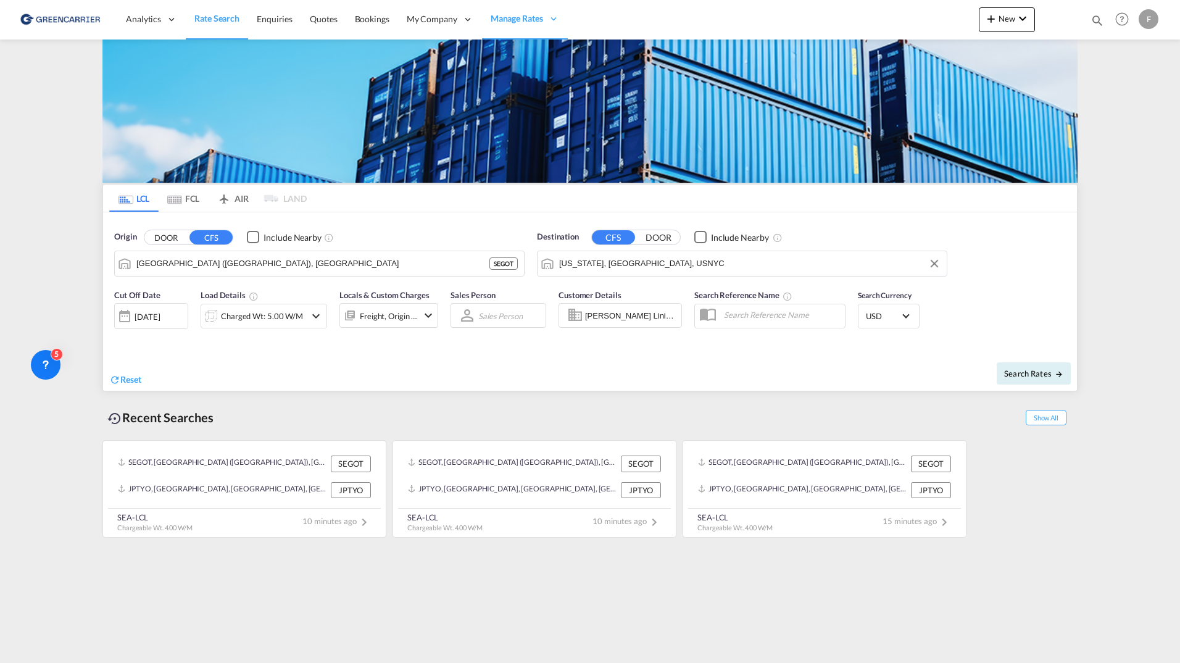
click at [1033, 357] on div "Search Rates" at bounding box center [835, 373] width 484 height 35
click at [1034, 376] on span "Search Rates" at bounding box center [1034, 374] width 59 height 10
type input "SEGOT to USNYC / [DATE]"
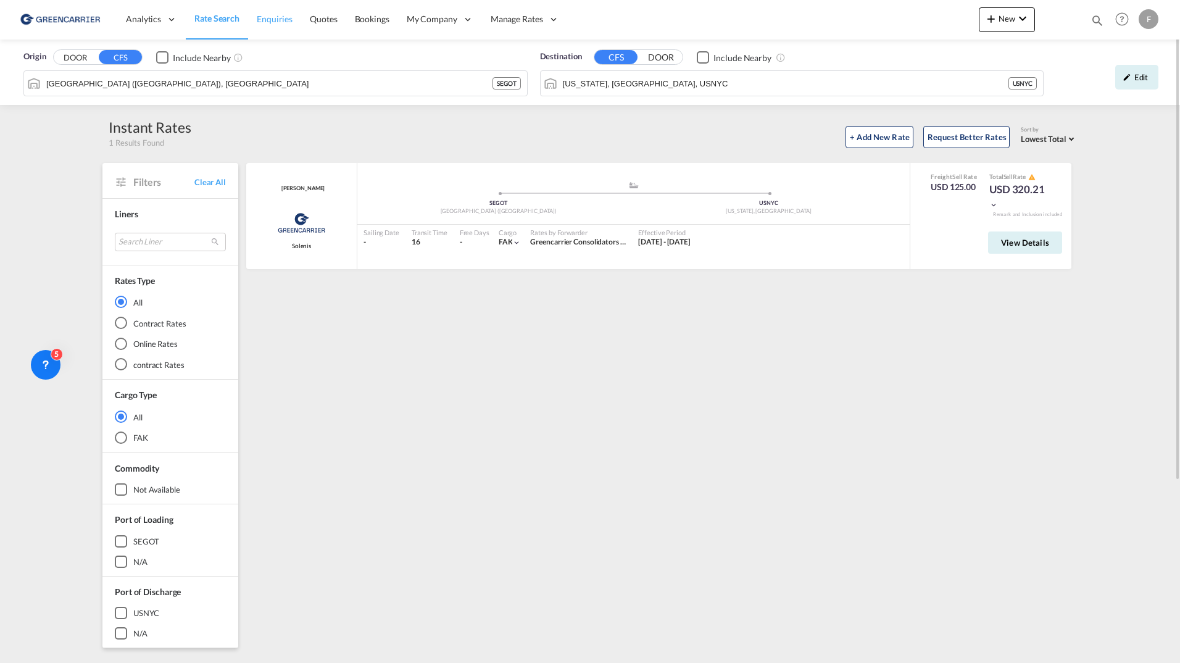
click at [281, 15] on span "Enquiries" at bounding box center [275, 19] width 36 height 10
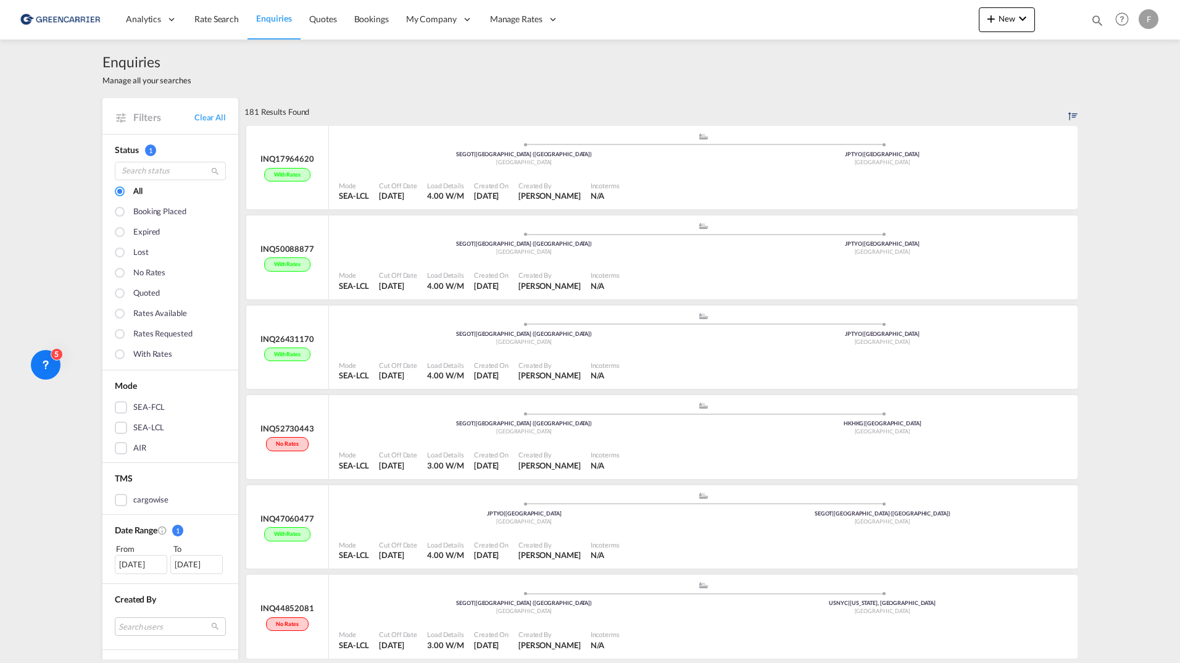
click at [312, 66] on div "Enquiries Manage all your searches" at bounding box center [590, 69] width 976 height 59
click at [267, 14] on span "Enquiries" at bounding box center [274, 18] width 36 height 10
click at [273, 20] on span "Enquiries" at bounding box center [274, 18] width 36 height 10
click at [235, 19] on span "Rate Search" at bounding box center [216, 19] width 44 height 10
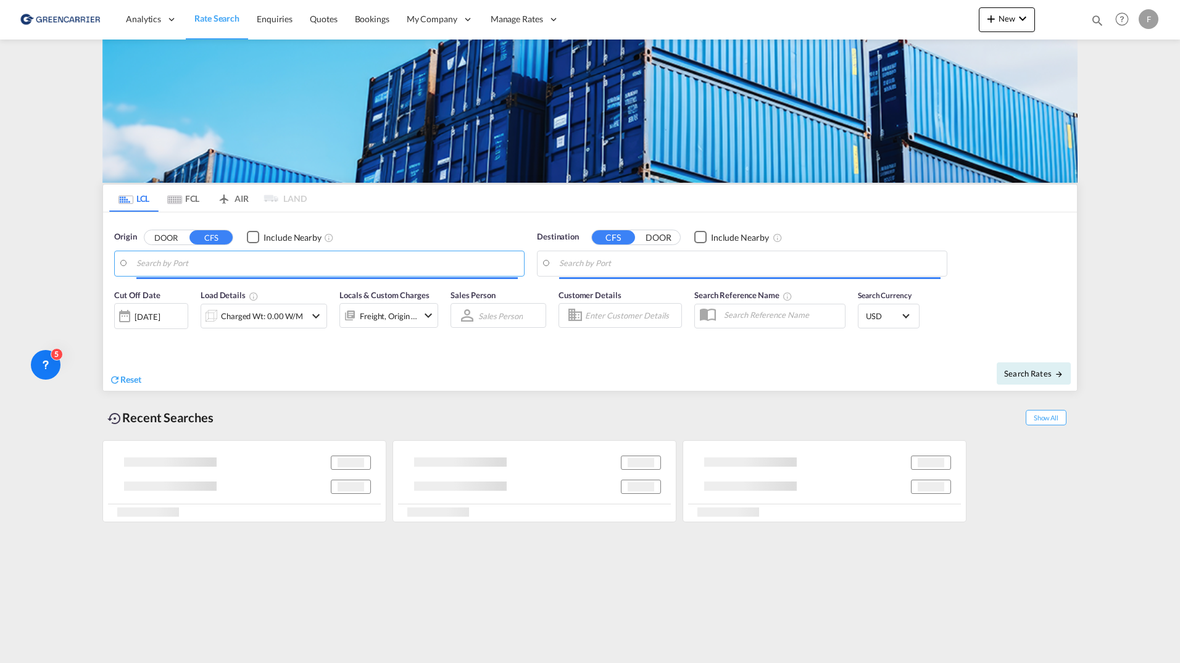
click at [214, 268] on input "Search by Port" at bounding box center [327, 263] width 382 height 19
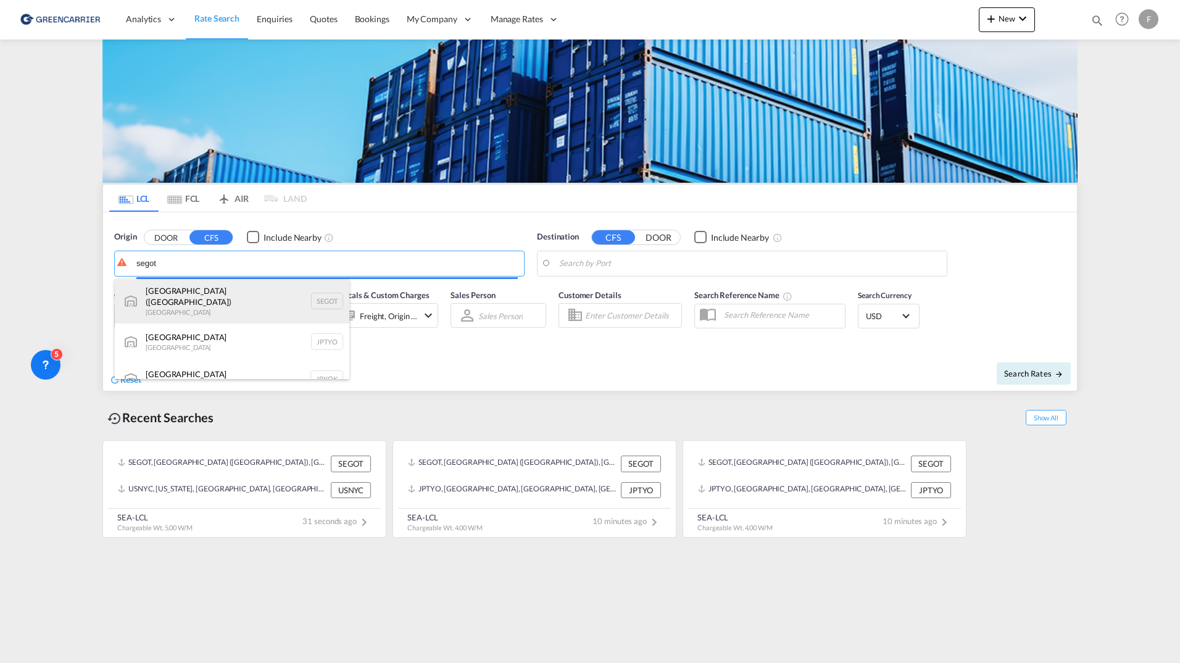
click at [186, 292] on div "[GEOGRAPHIC_DATA] ([GEOGRAPHIC_DATA]) [GEOGRAPHIC_DATA] SEGOT" at bounding box center [232, 301] width 235 height 44
type input "[GEOGRAPHIC_DATA] ([GEOGRAPHIC_DATA]), [GEOGRAPHIC_DATA]"
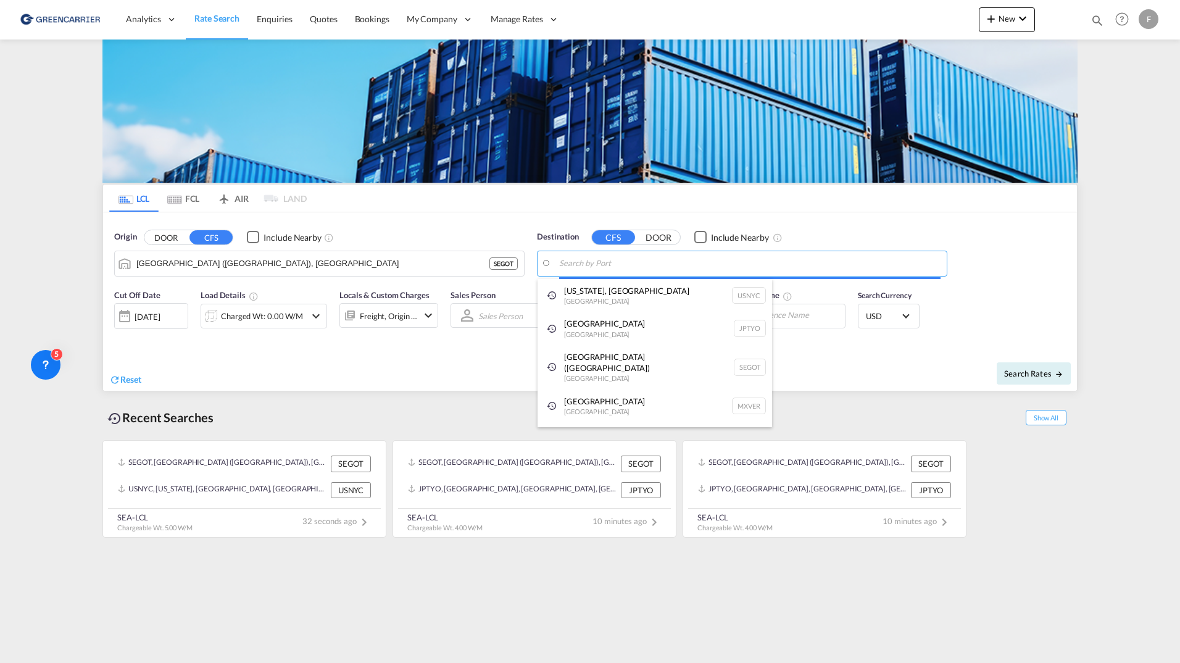
click at [697, 267] on body "Analytics Reports Dashboard Rate Search Enquiries Quotes Bookings" at bounding box center [590, 331] width 1180 height 663
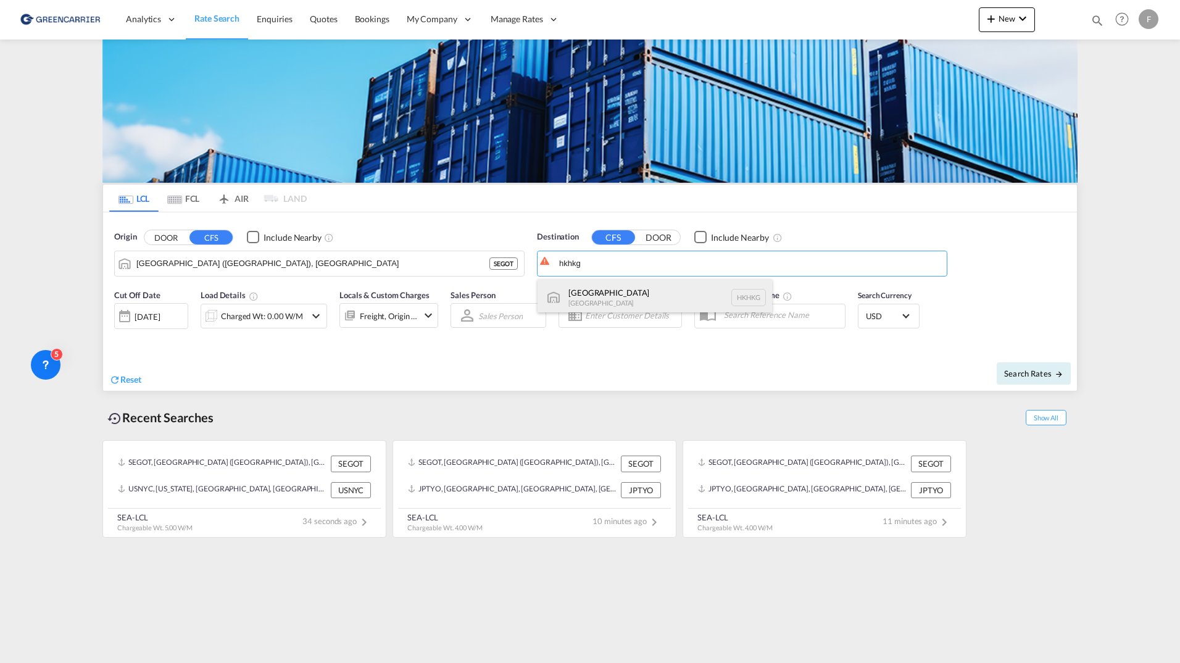
click at [648, 286] on div "[GEOGRAPHIC_DATA] [GEOGRAPHIC_DATA] [GEOGRAPHIC_DATA]" at bounding box center [655, 297] width 235 height 37
type input "[GEOGRAPHIC_DATA], HKHKG"
click at [1022, 367] on button "Search Rates" at bounding box center [1034, 373] width 74 height 22
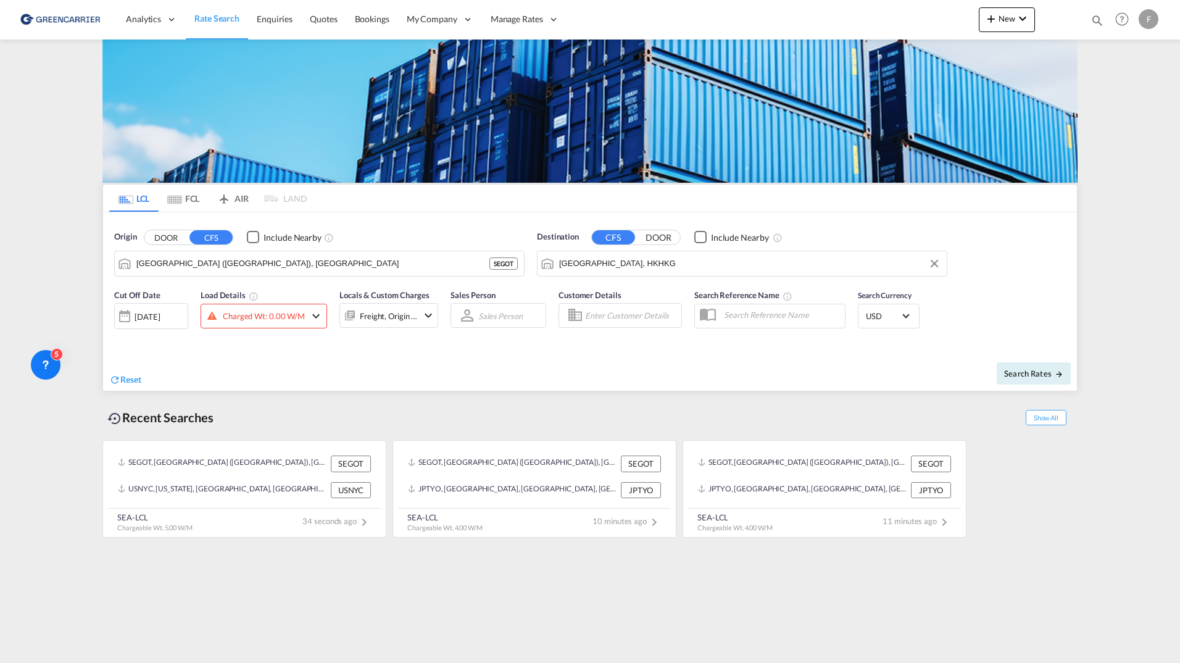
click at [1119, 359] on md-content "Analytics Reports Dashboard Rate Search Enquiries Quotes Bookings" at bounding box center [590, 331] width 1180 height 663
click at [1076, 372] on div "Search Rates" at bounding box center [835, 373] width 484 height 35
click at [282, 322] on div "Charged Wt: 0.00 W/M" at bounding box center [264, 315] width 82 height 17
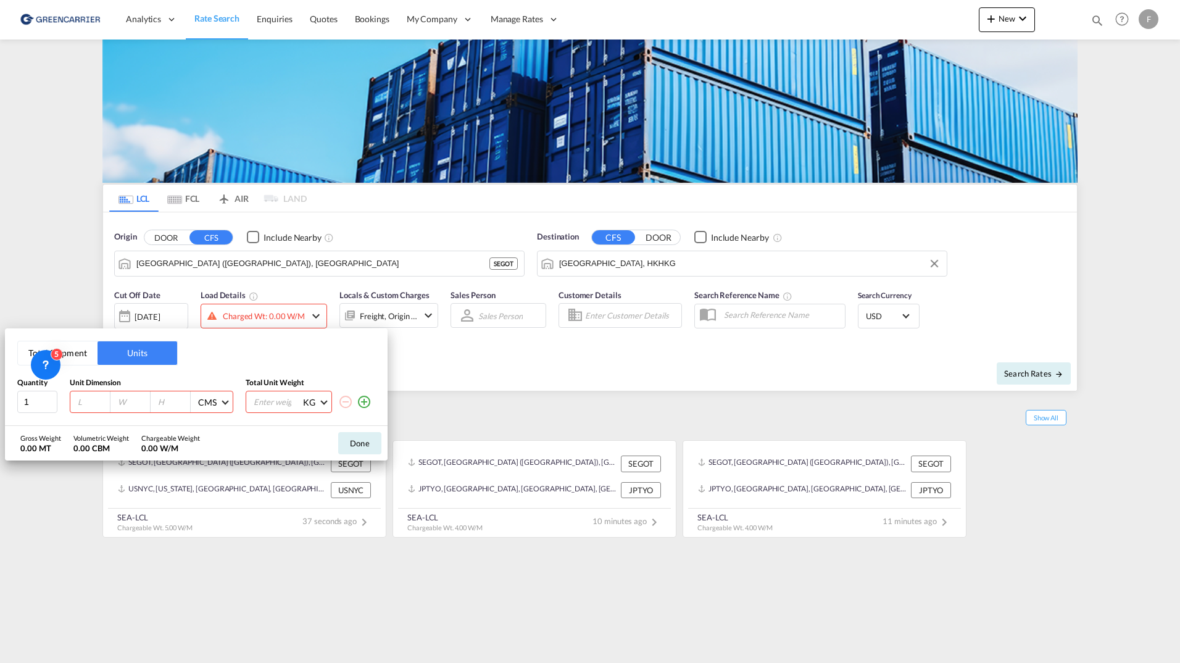
drag, startPoint x: 77, startPoint y: 354, endPoint x: 78, endPoint y: 371, distance: 16.8
click at [77, 354] on button "Total Shipment" at bounding box center [58, 352] width 80 height 23
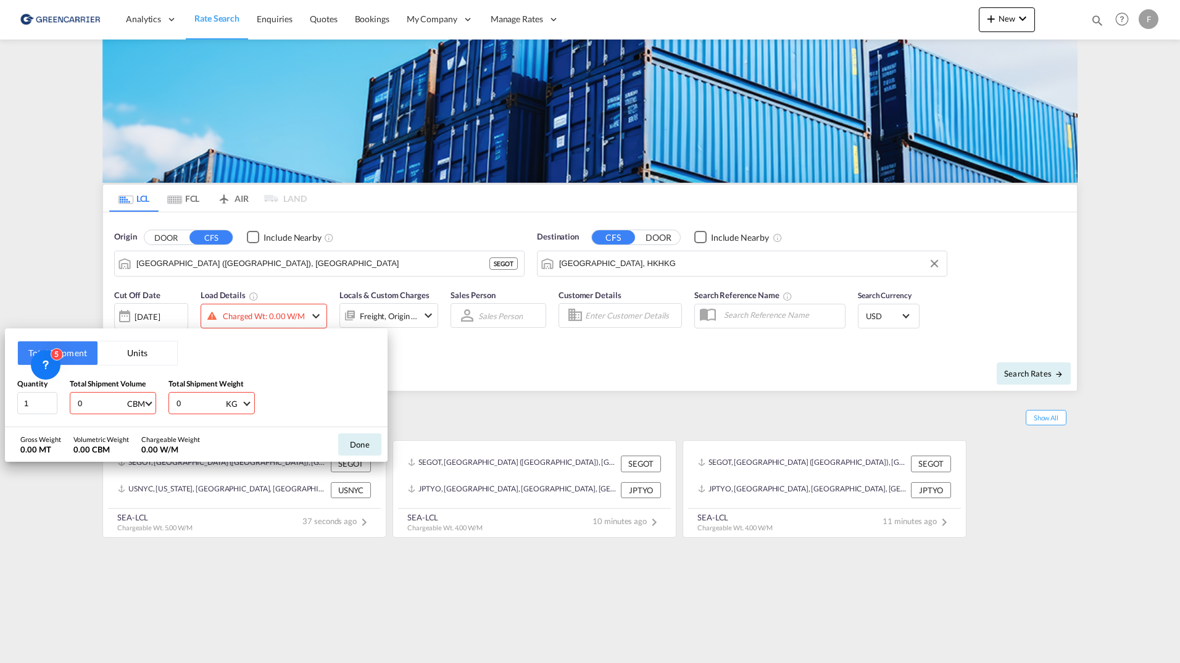
click at [64, 406] on div "Quantity 1 Total Shipment Volume 0 CBM CBM CFT Total Shipment Weight 0 KG KG LB" at bounding box center [196, 396] width 358 height 37
type input "5"
drag, startPoint x: 115, startPoint y: 404, endPoint x: 211, endPoint y: 411, distance: 95.9
click at [126, 404] on div "Quantity 1 Total Shipment Volume 5 CBM CBM CFT Total Shipment Weight 0 KG KG LB" at bounding box center [196, 396] width 358 height 37
type input "20"
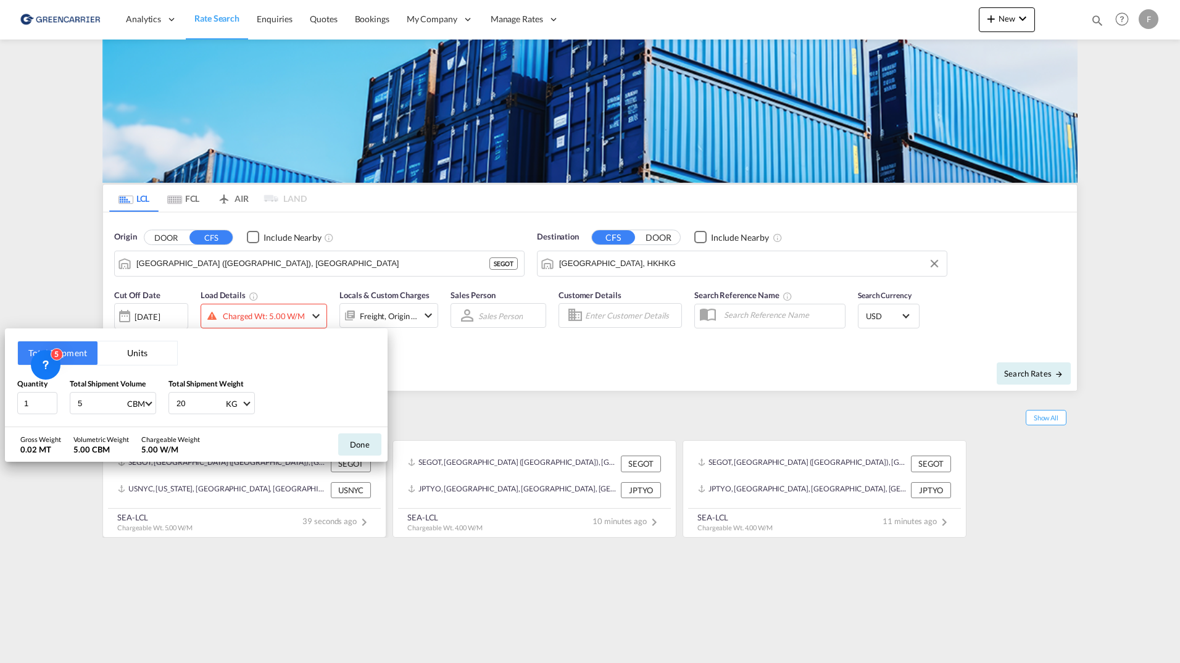
drag, startPoint x: 342, startPoint y: 438, endPoint x: 348, endPoint y: 441, distance: 6.9
click at [345, 440] on button "Done" at bounding box center [359, 444] width 43 height 22
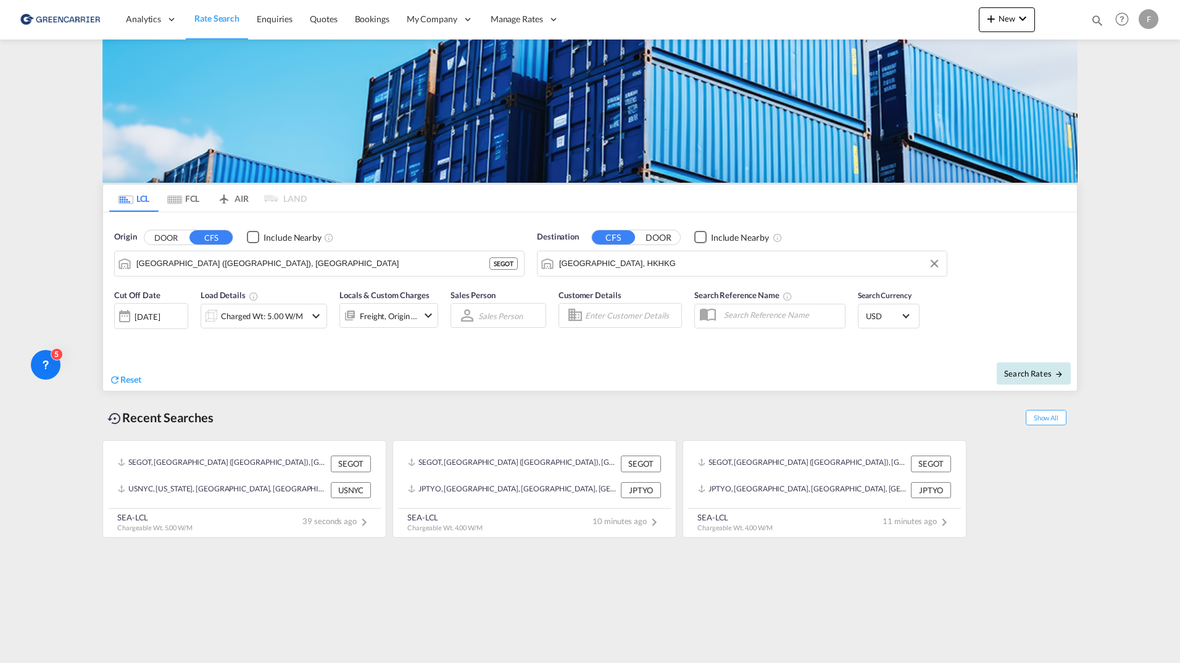
click at [1057, 371] on md-icon "icon-arrow-right" at bounding box center [1059, 374] width 9 height 9
type input "SEGOT to HKHKG / [DATE]"
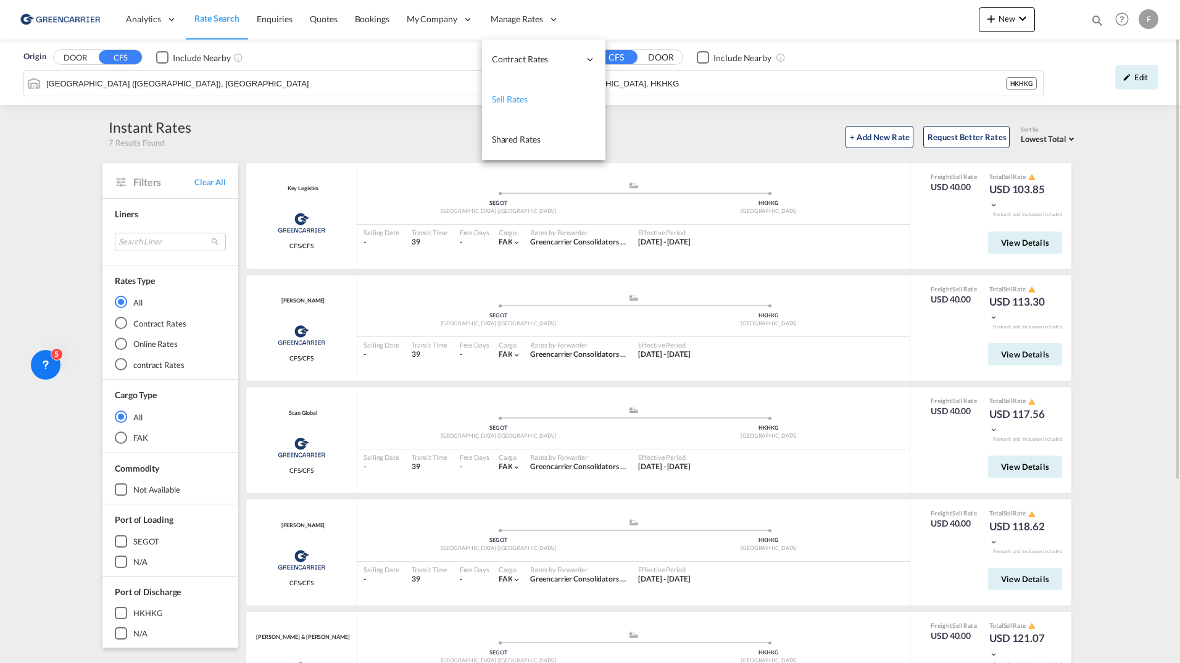
click at [515, 99] on span "Sell Rates" at bounding box center [510, 99] width 36 height 10
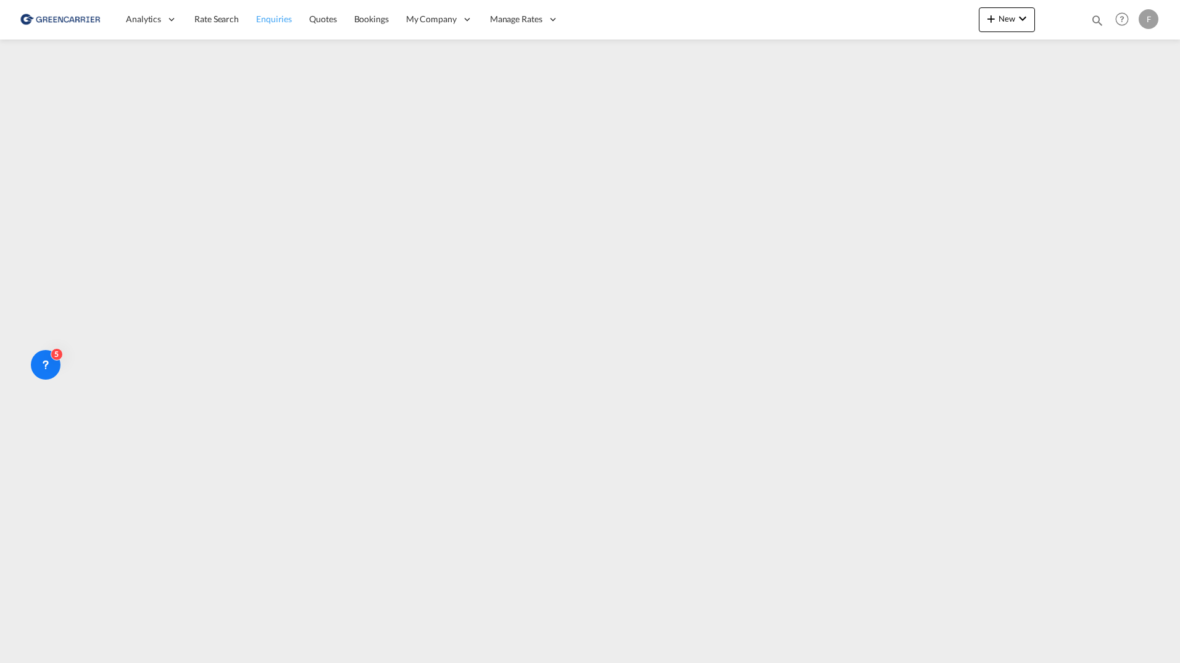
click at [251, 15] on link "Enquiries" at bounding box center [274, 19] width 53 height 40
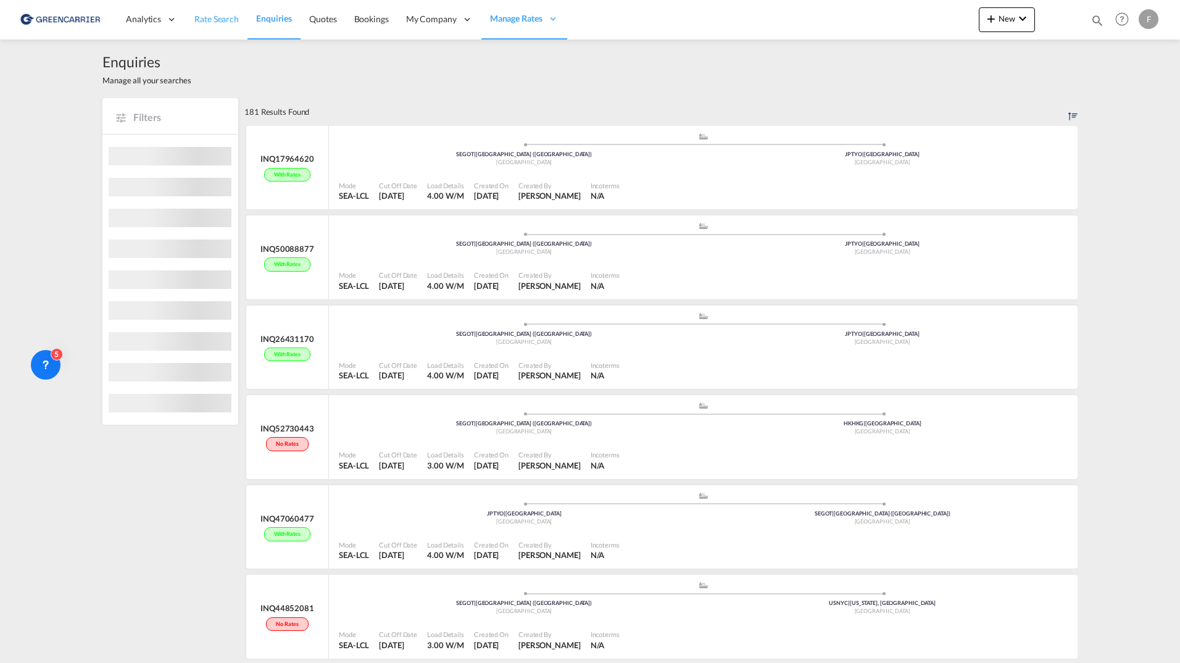
click at [220, 22] on span "Rate Search" at bounding box center [216, 19] width 44 height 10
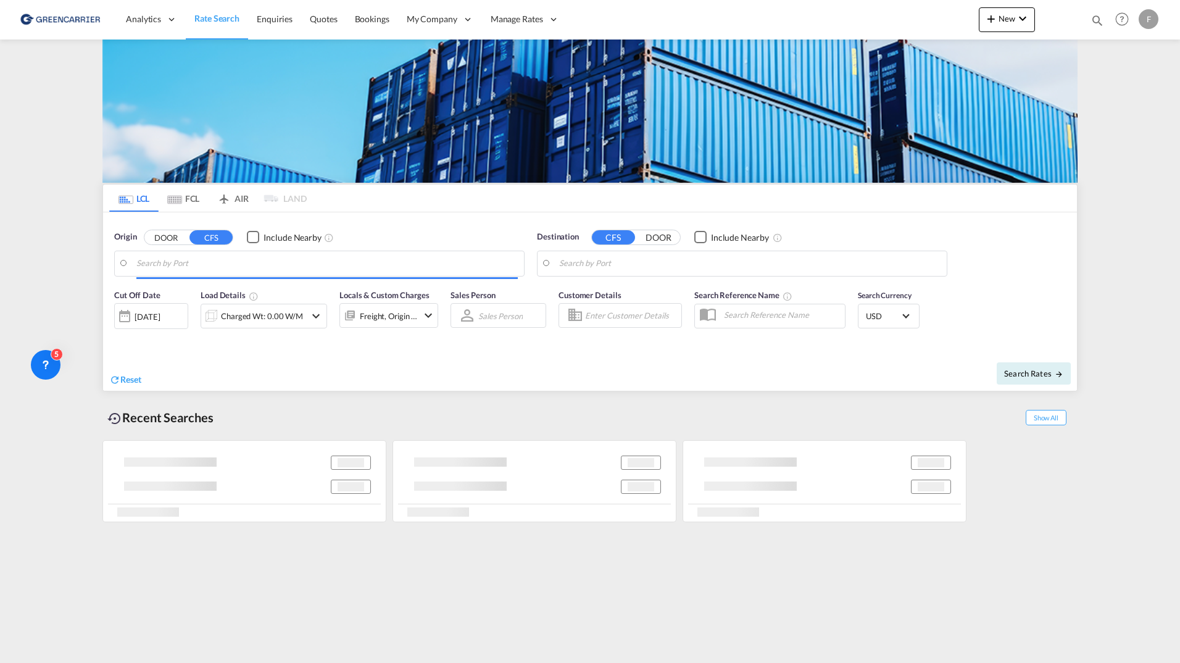
type input "[GEOGRAPHIC_DATA] ([GEOGRAPHIC_DATA]), [GEOGRAPHIC_DATA]"
type input "[GEOGRAPHIC_DATA], HKHKG"
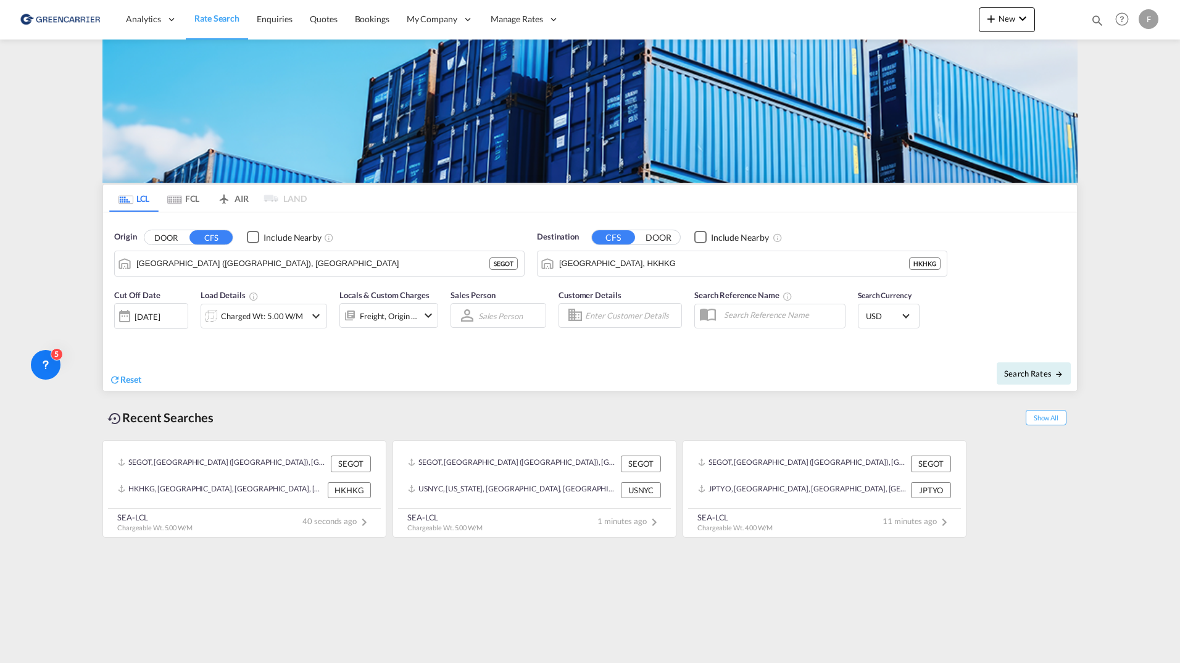
click at [629, 314] on input "Enter Customer Details" at bounding box center [631, 315] width 93 height 19
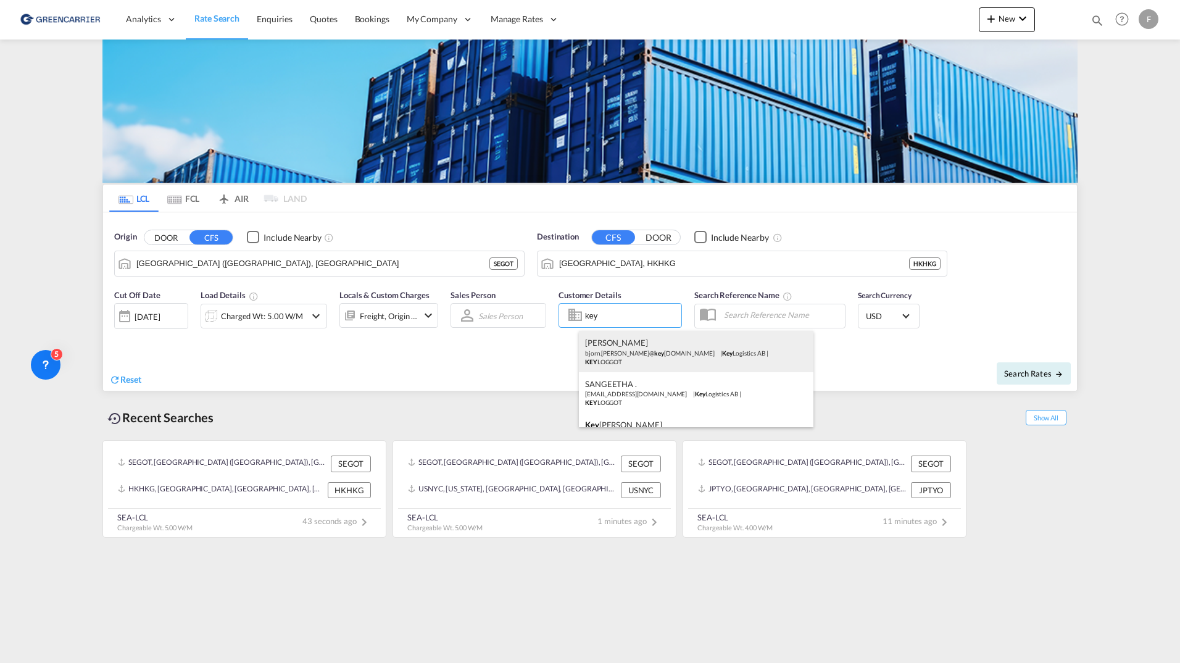
click at [633, 346] on div "[PERSON_NAME] bjorn.[PERSON_NAME]@ key [DOMAIN_NAME] | Key Logistics AB | KEY L…" at bounding box center [696, 351] width 235 height 41
type input "Key Logistics AB, [PERSON_NAME], [PERSON_NAME][EMAIL_ADDRESS][DOMAIN_NAME]"
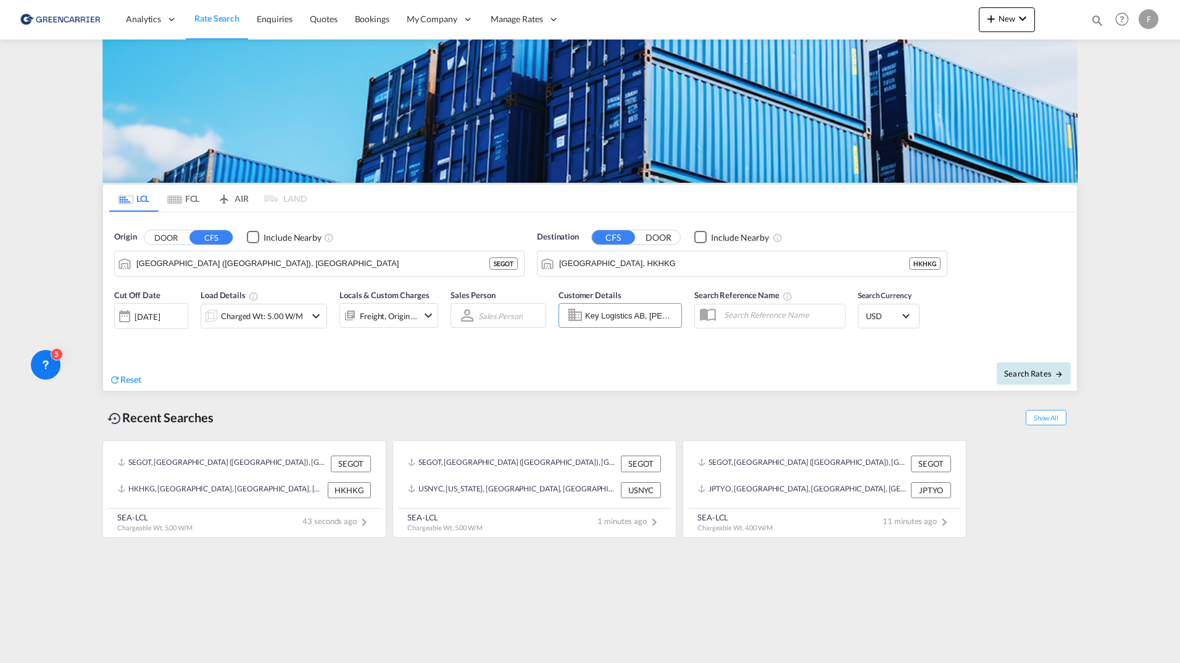
click at [1027, 372] on span "Search Rates" at bounding box center [1034, 374] width 59 height 10
type input "SEGOT to HKHKG / [DATE]"
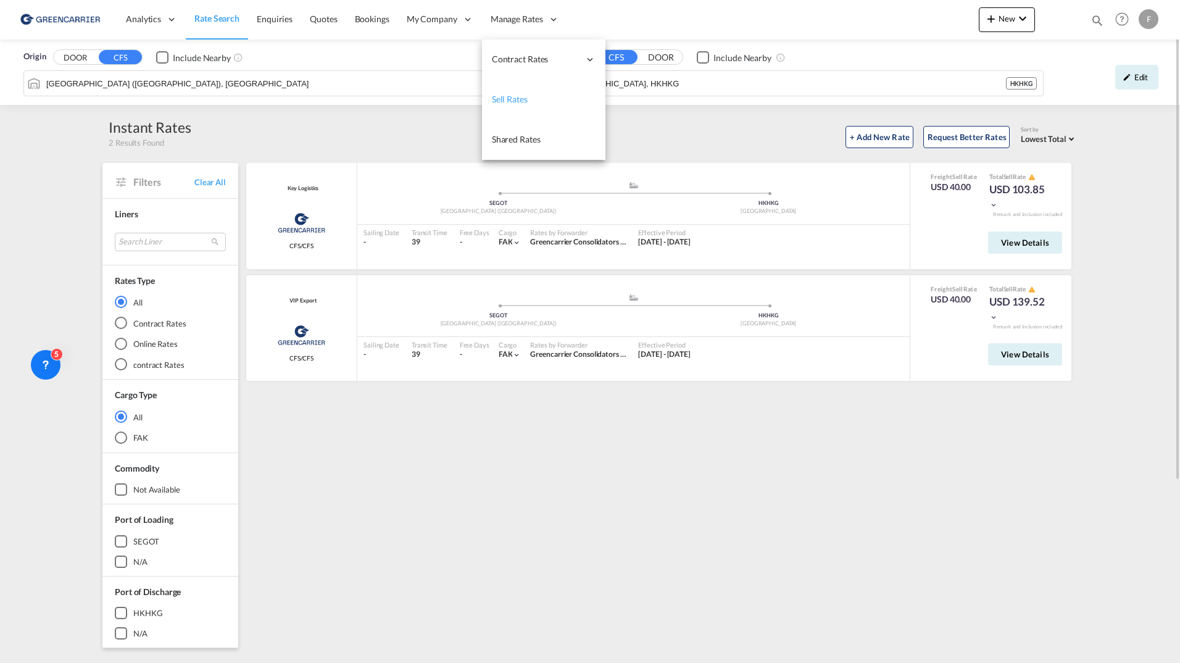
click at [504, 99] on span "Sell Rates" at bounding box center [510, 99] width 36 height 10
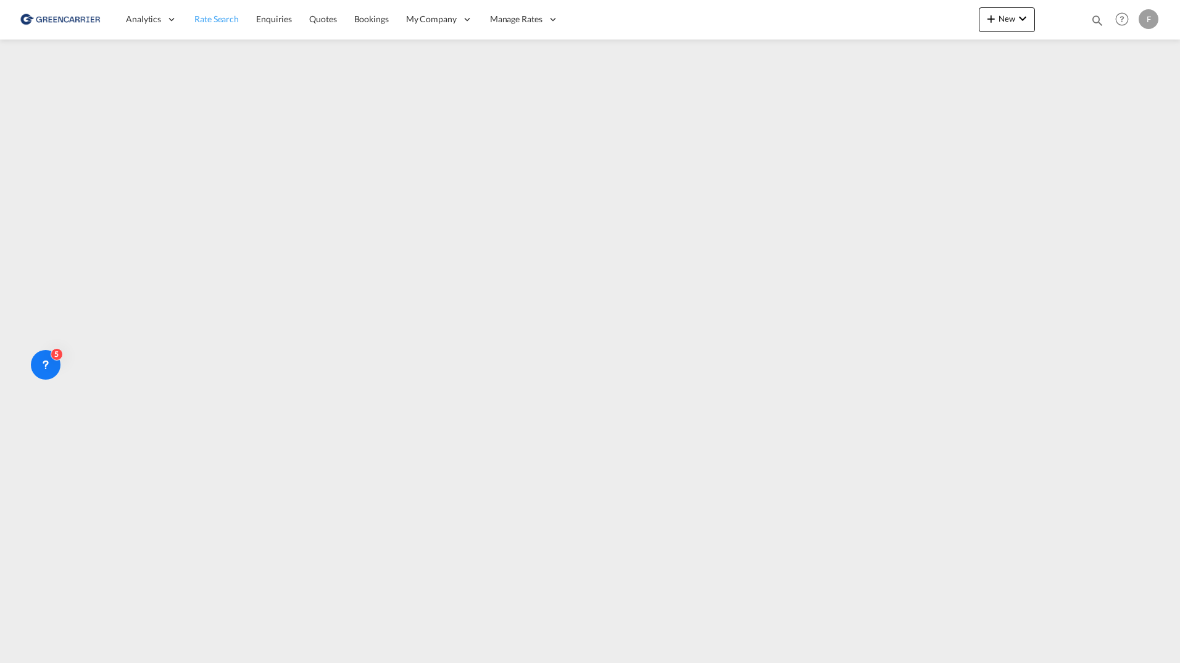
click at [199, 21] on span "Rate Search" at bounding box center [216, 19] width 44 height 10
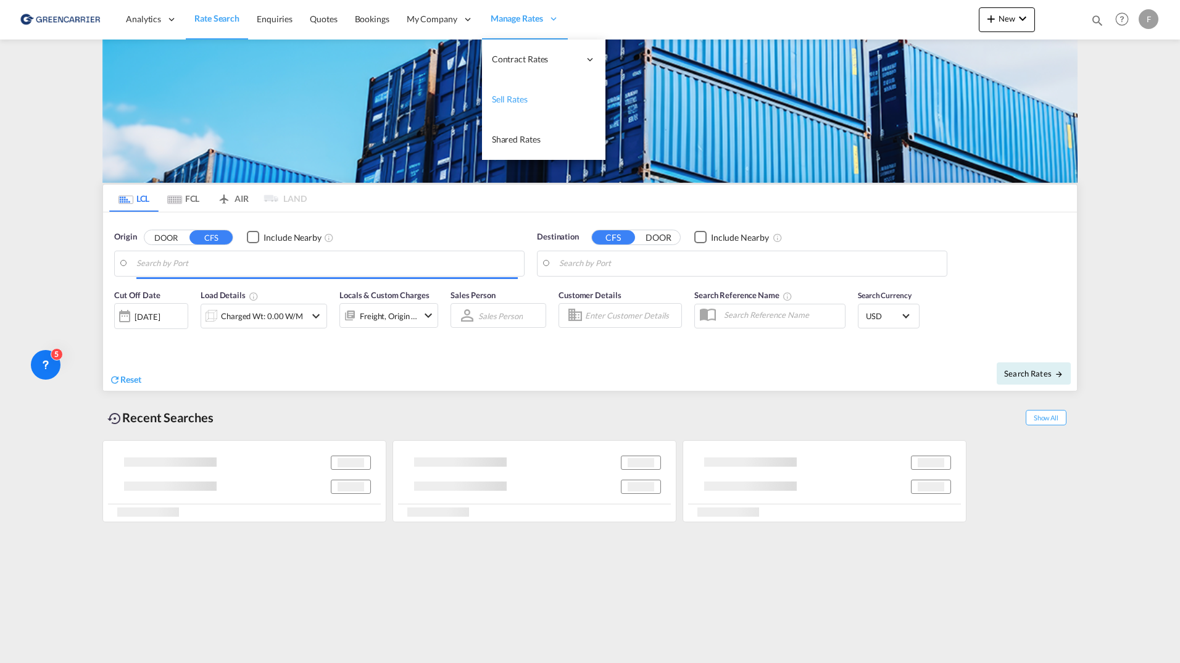
click at [513, 96] on span "Sell Rates" at bounding box center [510, 99] width 36 height 10
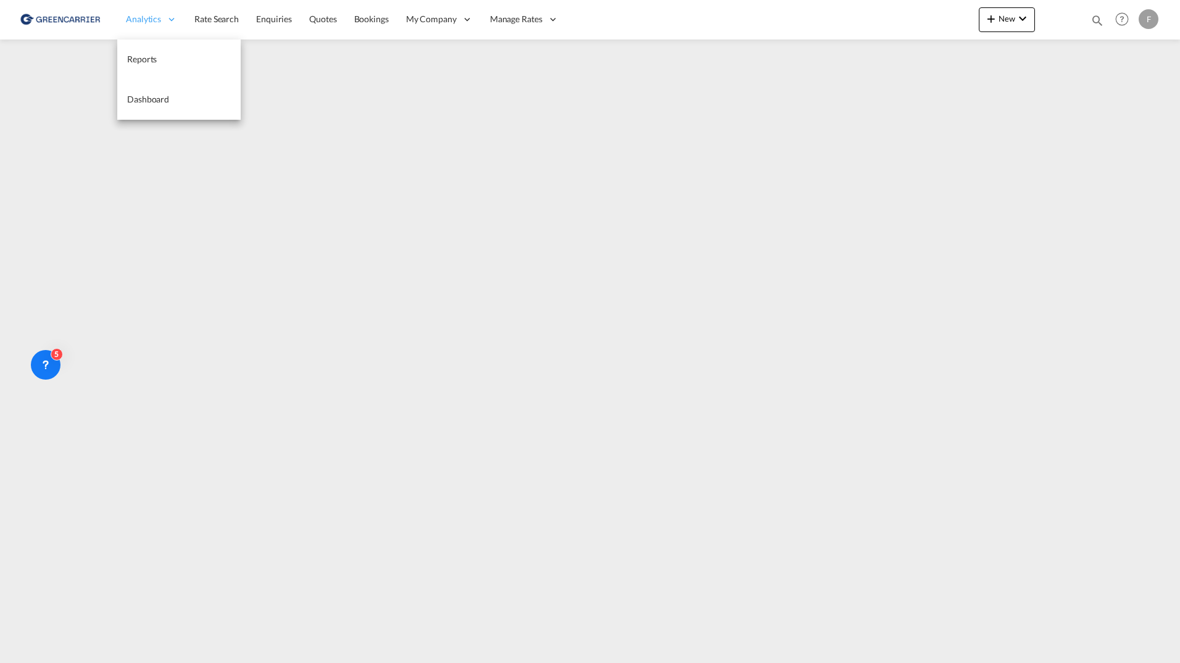
drag, startPoint x: 211, startPoint y: 14, endPoint x: 156, endPoint y: 29, distance: 56.9
click at [211, 14] on span "Rate Search" at bounding box center [216, 19] width 44 height 10
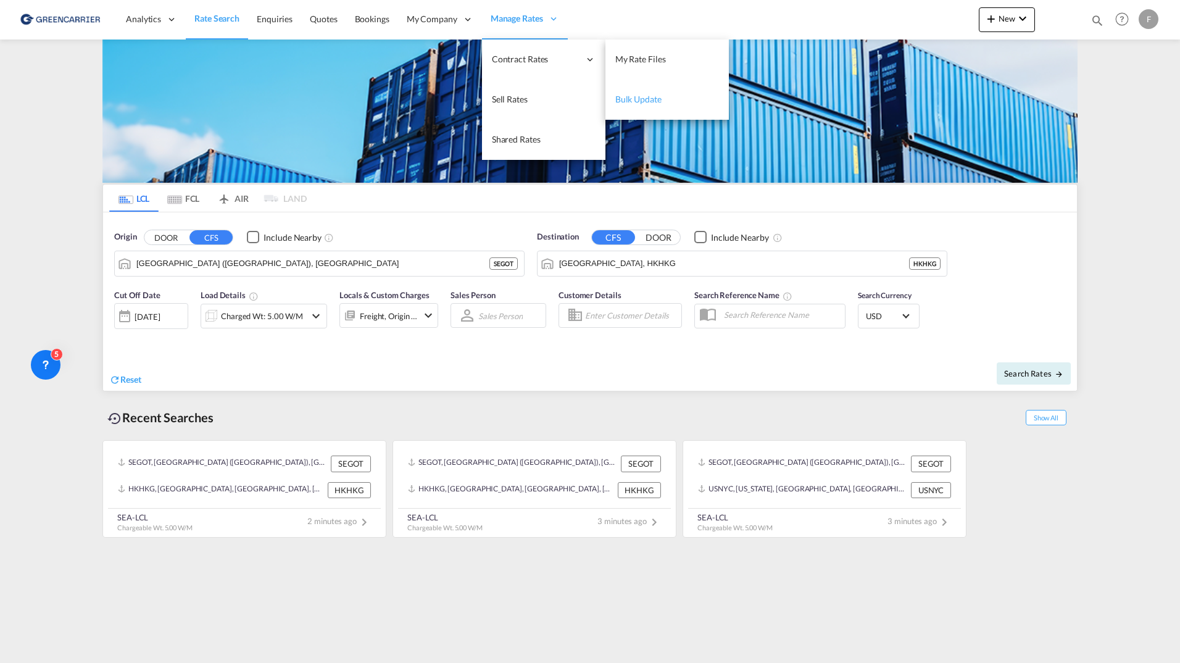
click at [647, 99] on span "Bulk Update" at bounding box center [639, 99] width 46 height 10
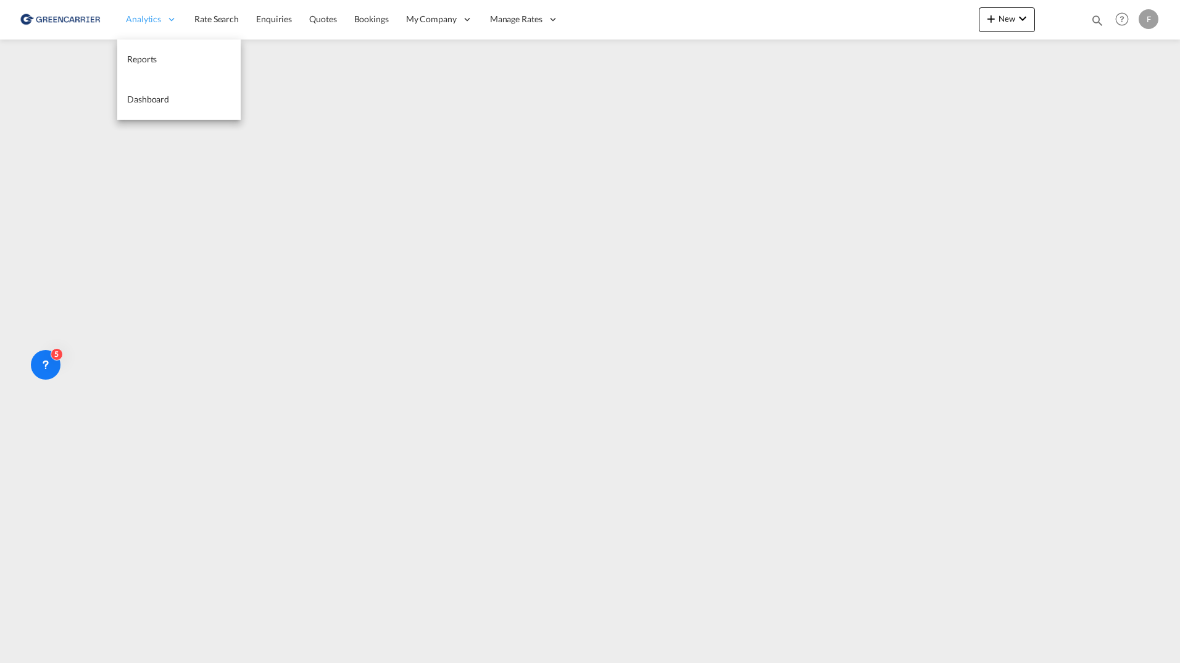
click at [154, 16] on span "Analytics" at bounding box center [143, 19] width 35 height 12
click at [240, 15] on link "Rate Search" at bounding box center [217, 19] width 62 height 40
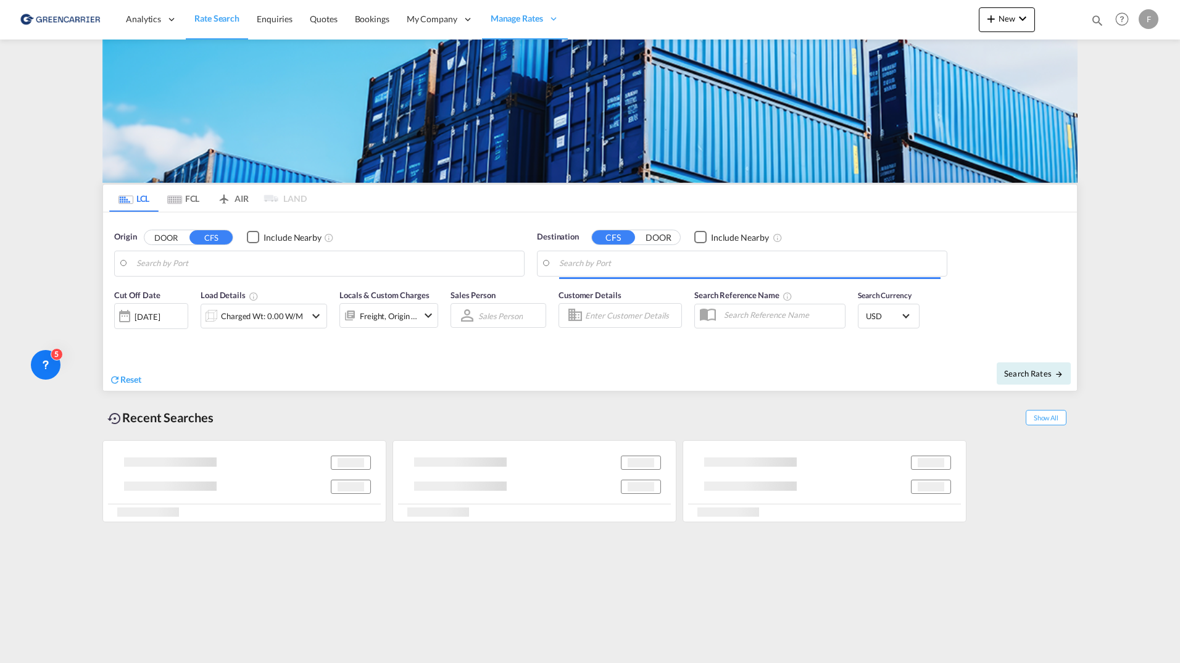
type input "[GEOGRAPHIC_DATA] ([GEOGRAPHIC_DATA]), [GEOGRAPHIC_DATA]"
type input "[GEOGRAPHIC_DATA], HKHKG"
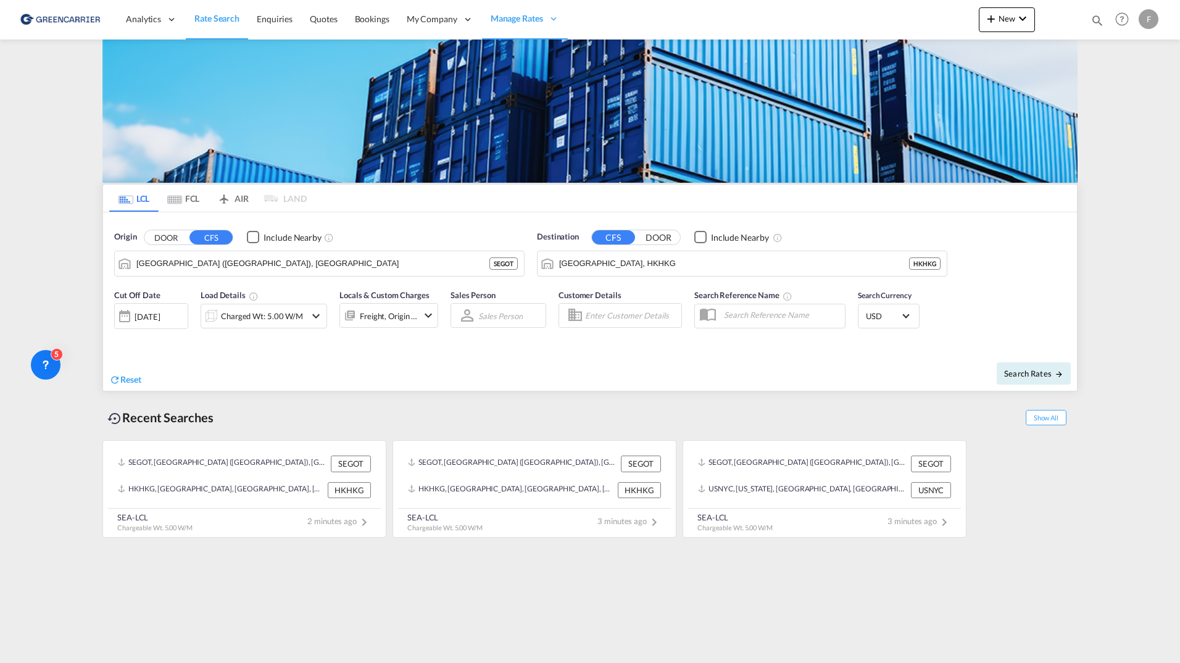
click at [627, 636] on md-content "Analytics Reports Dashboard Rate Search Enquiries Quotes Bookings" at bounding box center [590, 331] width 1180 height 663
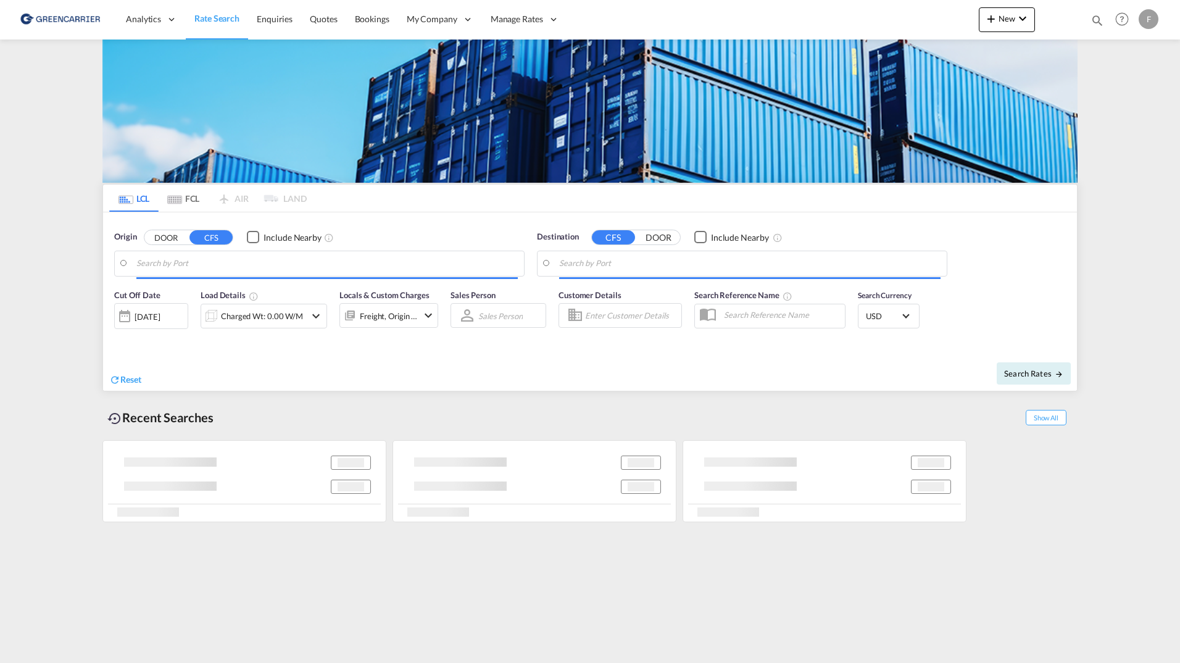
type input "[GEOGRAPHIC_DATA], [GEOGRAPHIC_DATA]"
type input "Aarhus, DKAAR"
type input "Jebel Ali, AEJEA"
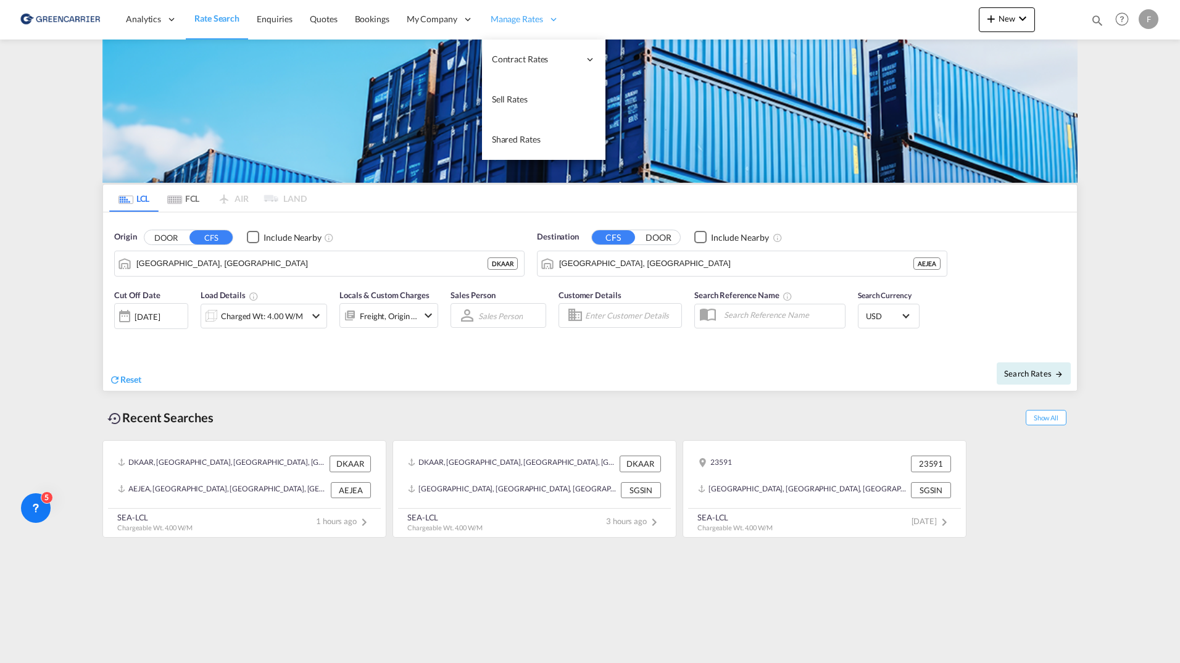
click at [535, 18] on span "Manage Rates" at bounding box center [517, 19] width 52 height 12
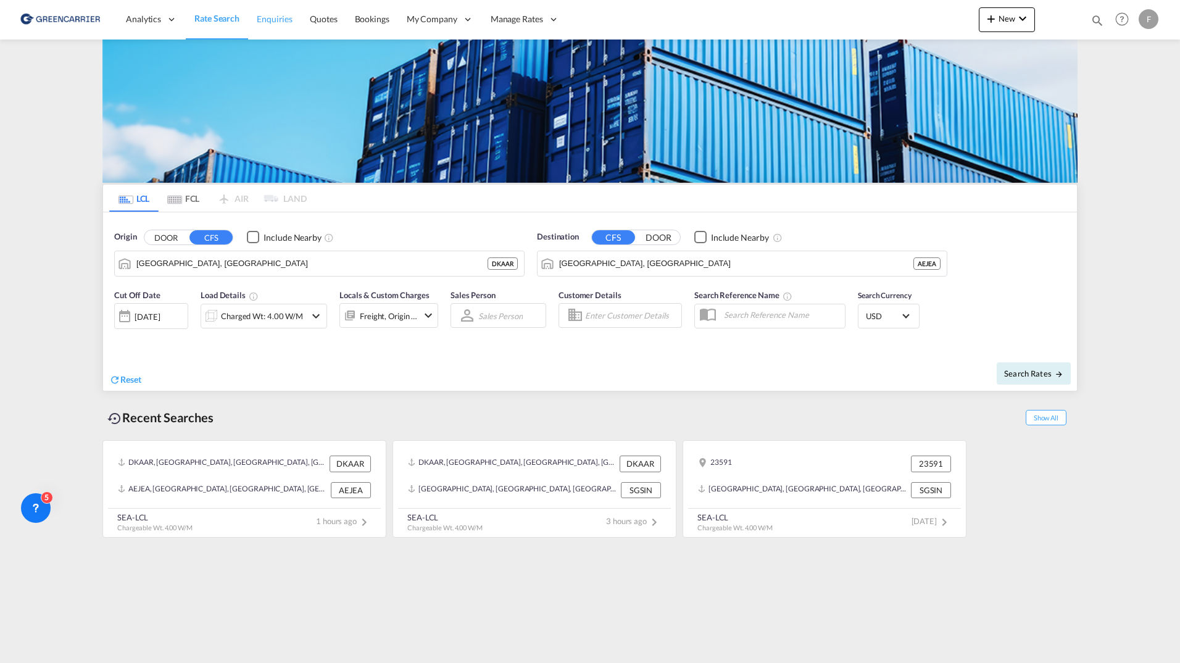
click at [264, 17] on span "Enquiries" at bounding box center [275, 19] width 36 height 10
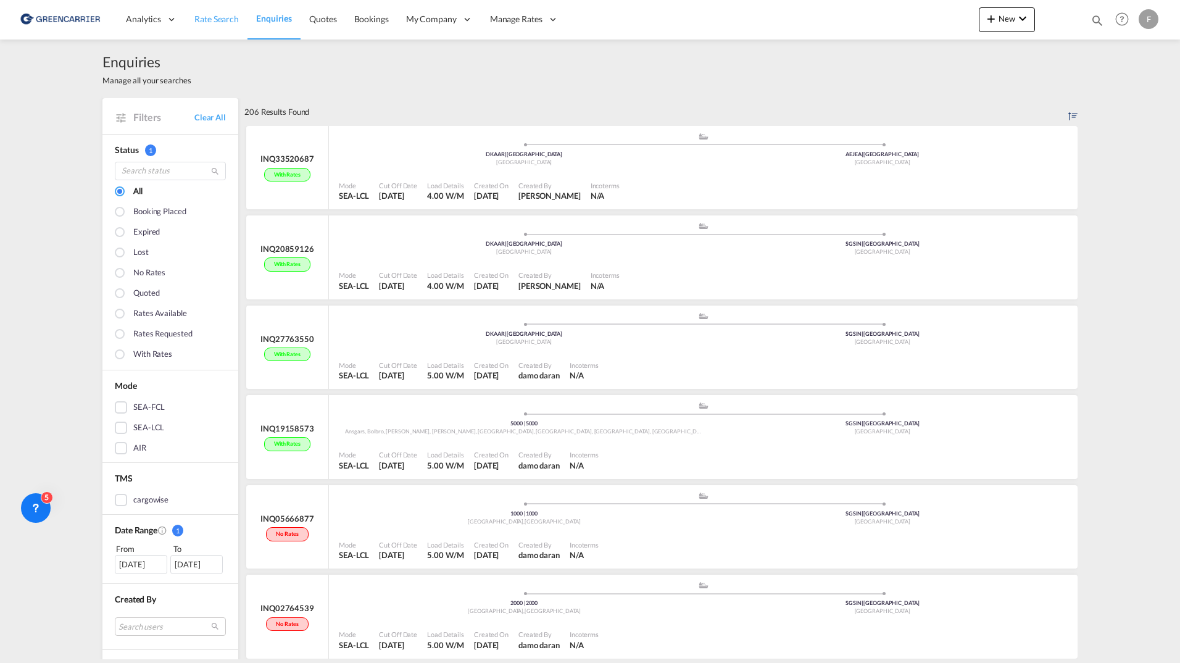
click at [228, 18] on span "Rate Search" at bounding box center [216, 19] width 44 height 10
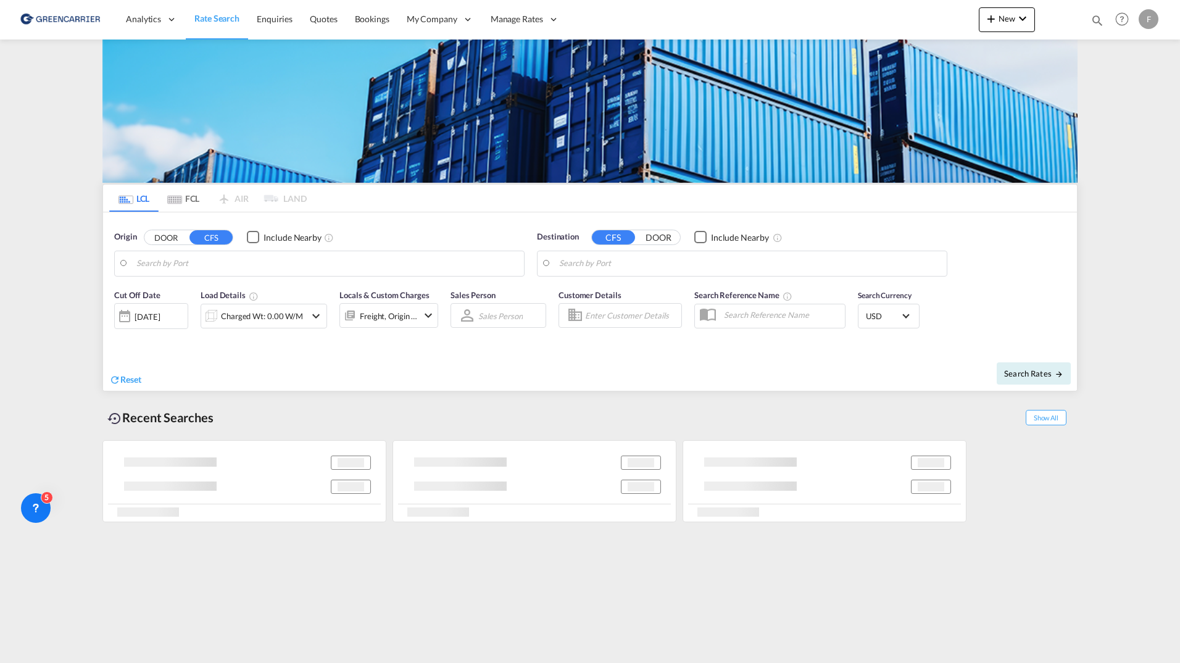
type input "Aarhus, DKAAR"
type input "Jebel Ali, AEJEA"
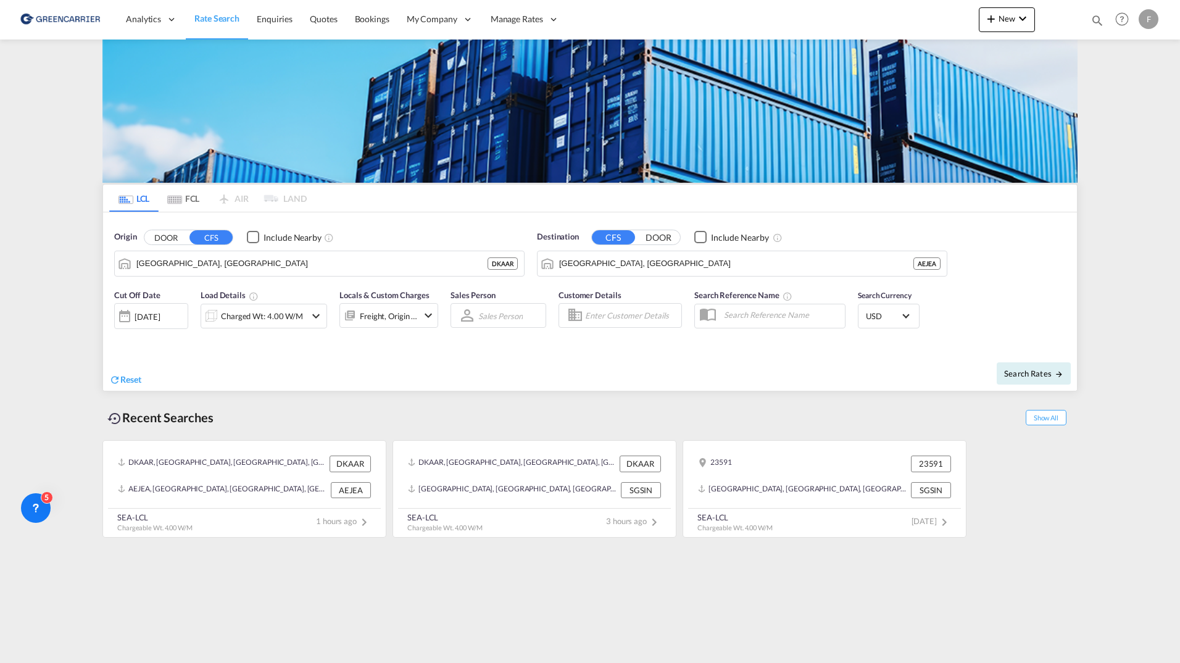
click at [165, 235] on button "DOOR" at bounding box center [165, 237] width 43 height 14
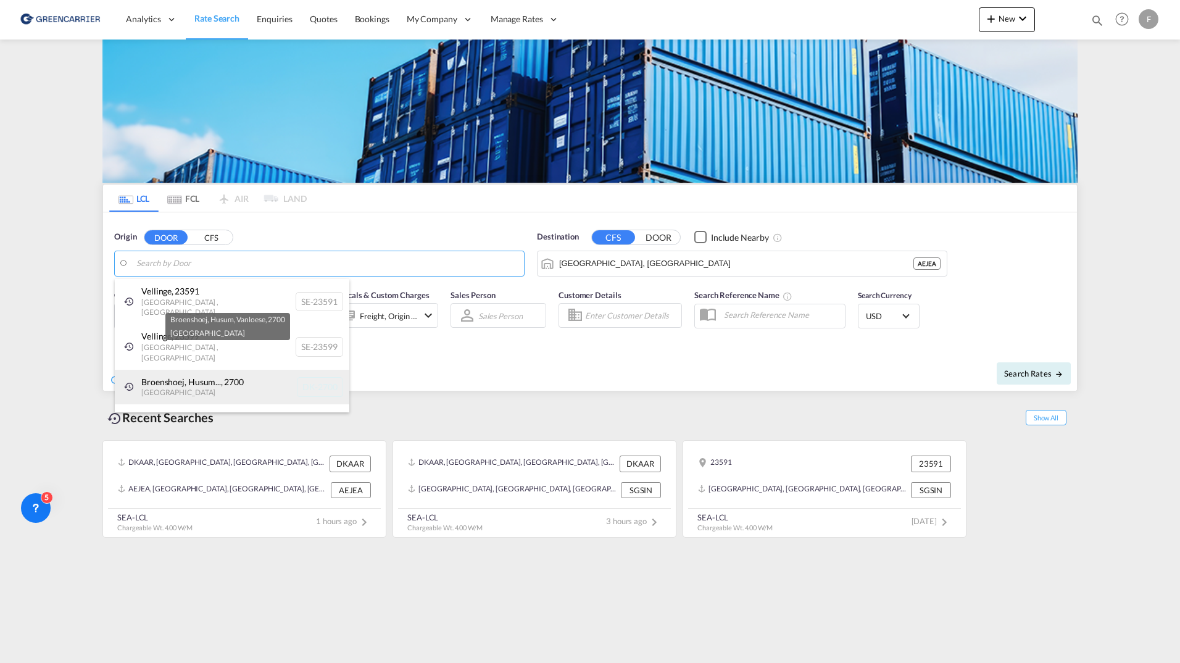
click at [193, 372] on div "Broenshoej, Husum... , 2700 Denmark DK-2700" at bounding box center [232, 387] width 235 height 35
type input "DK-2700, Broenshoej, Husum, Vanloese"
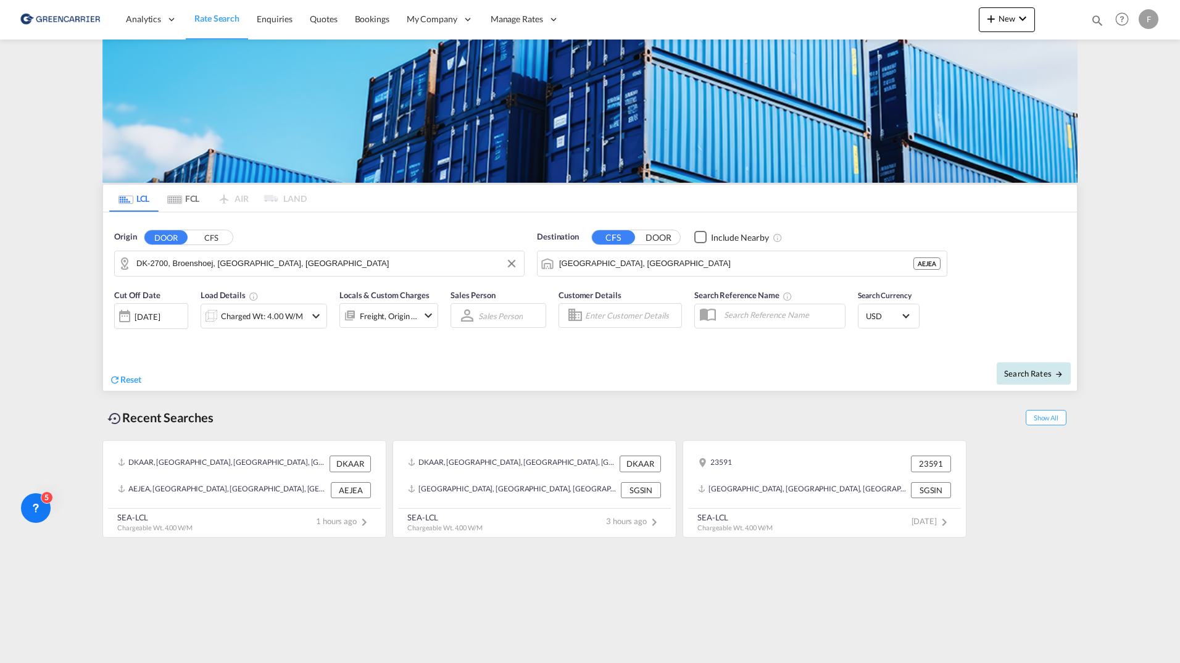
click at [1055, 379] on button "Search Rates" at bounding box center [1034, 373] width 74 height 22
type input "2700 to AEJEA / 29 Sep 2025"
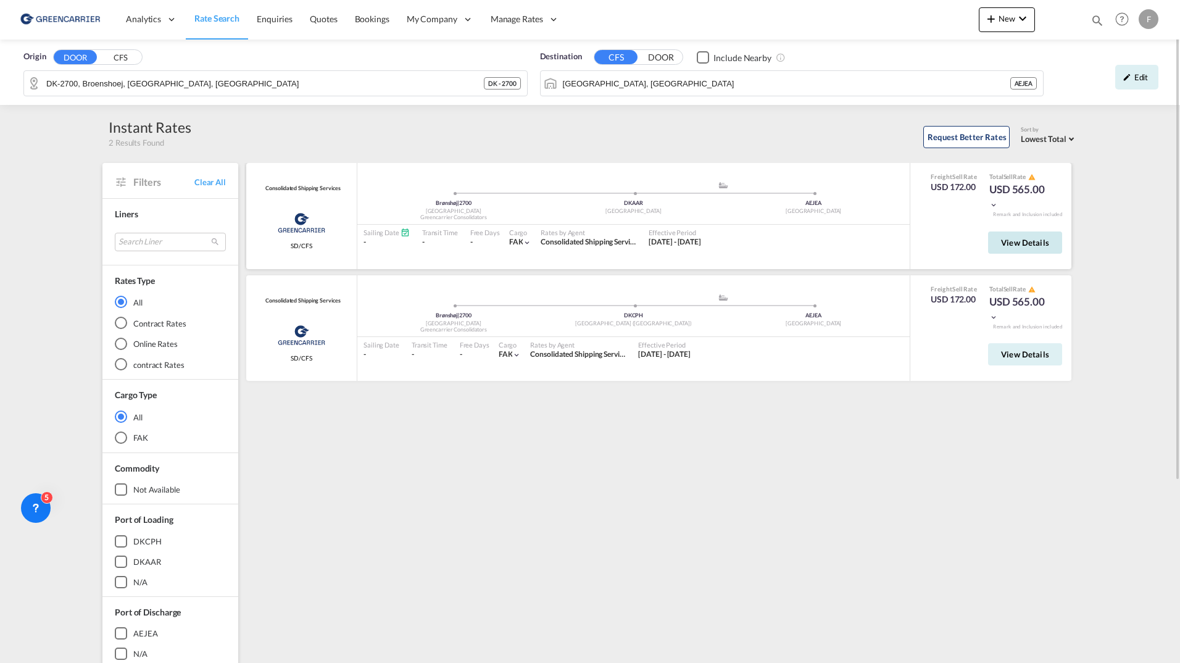
click at [1030, 240] on span "View Details" at bounding box center [1025, 243] width 48 height 10
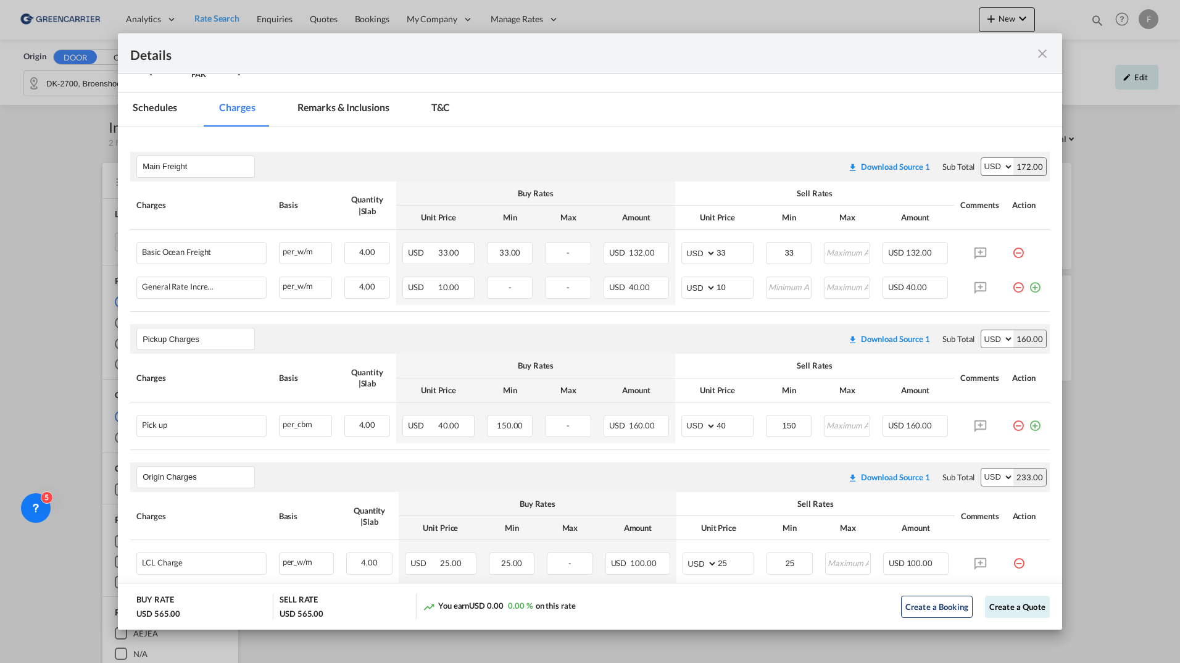
scroll to position [247, 0]
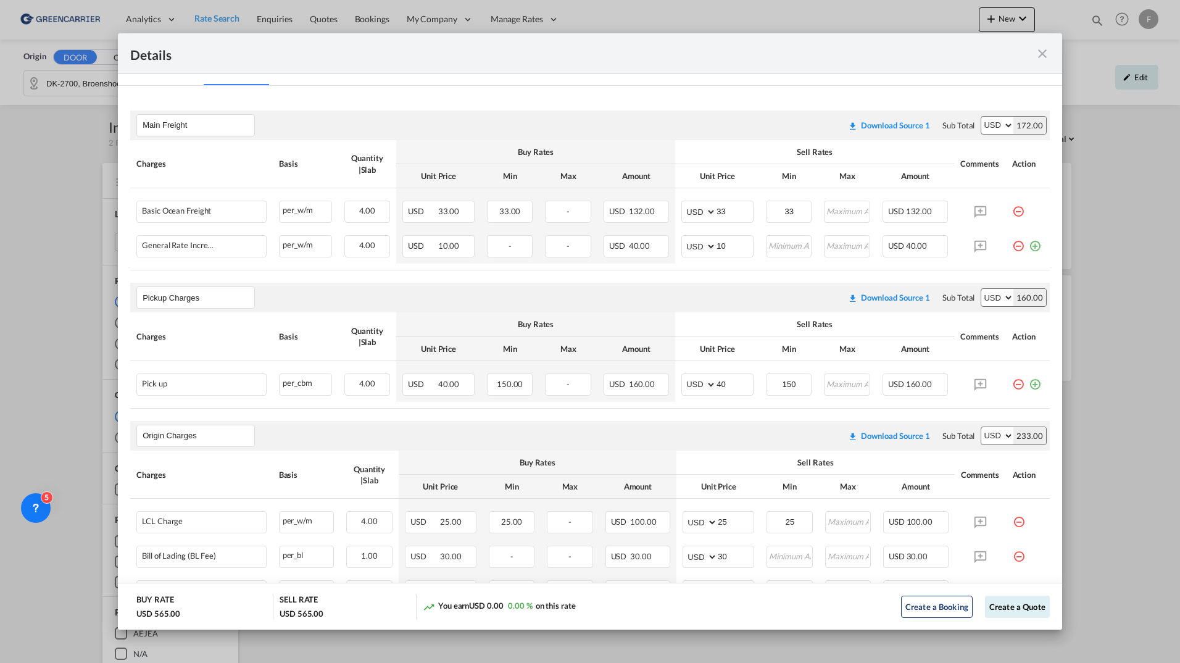
click at [1139, 225] on div "Details Pickup Door Brønshøj, Denmark Pickup Service Type - Pickup Haulage - Pi…" at bounding box center [590, 331] width 1180 height 663
click at [1038, 52] on md-icon "icon-close fg-AAA8AD m-0 cursor" at bounding box center [1042, 53] width 15 height 15
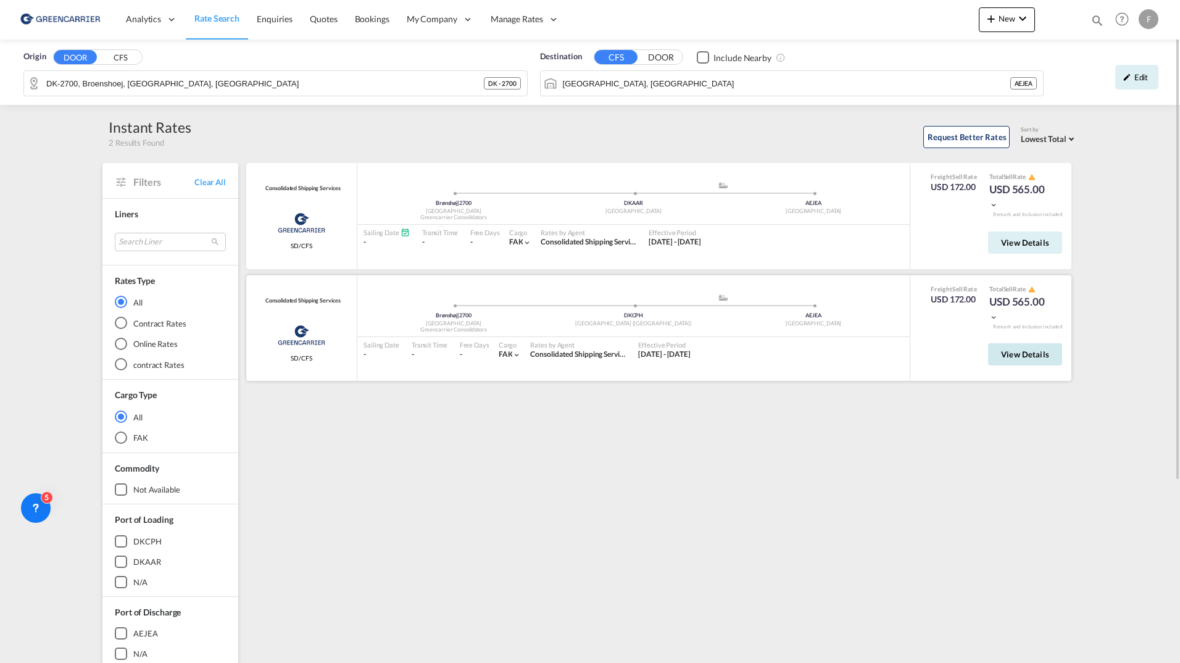
click at [1030, 355] on span "View Details" at bounding box center [1025, 354] width 48 height 10
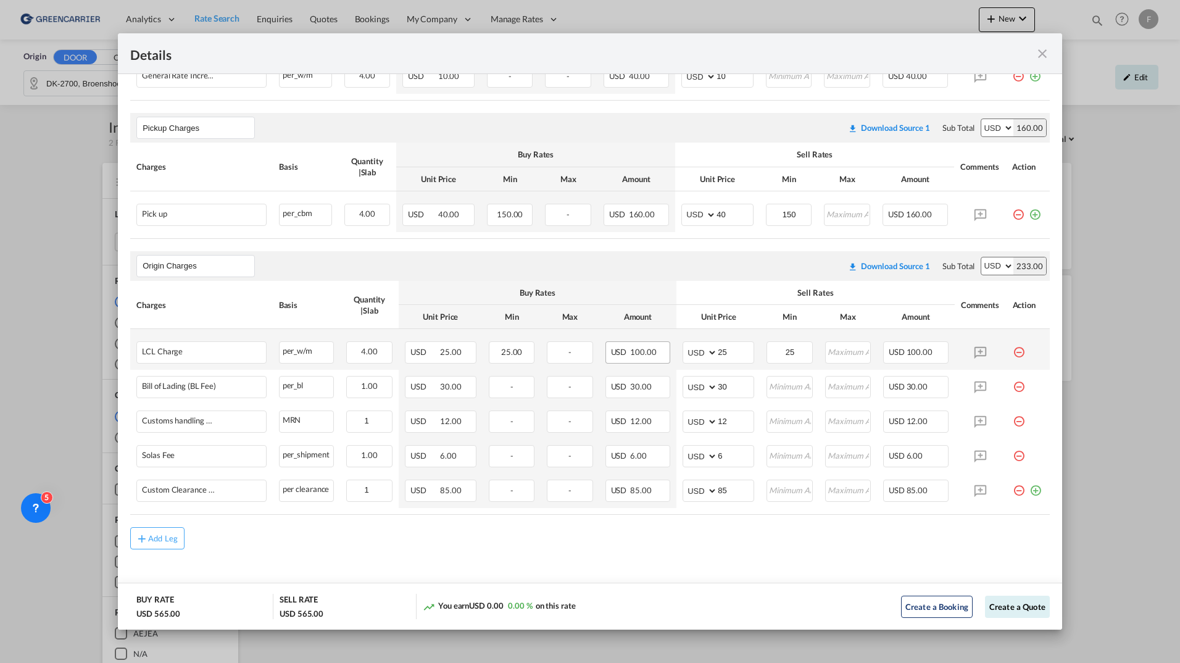
scroll to position [420, 0]
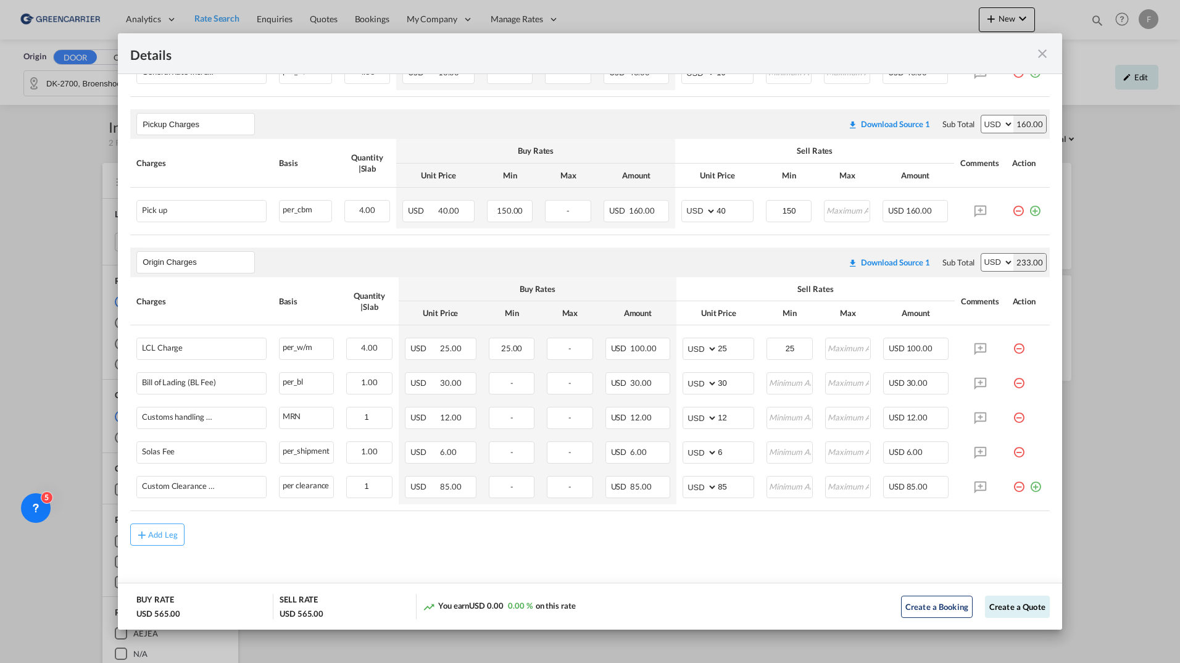
click at [1039, 57] on md-icon "icon-close fg-AAA8AD m-0 cursor" at bounding box center [1042, 53] width 15 height 15
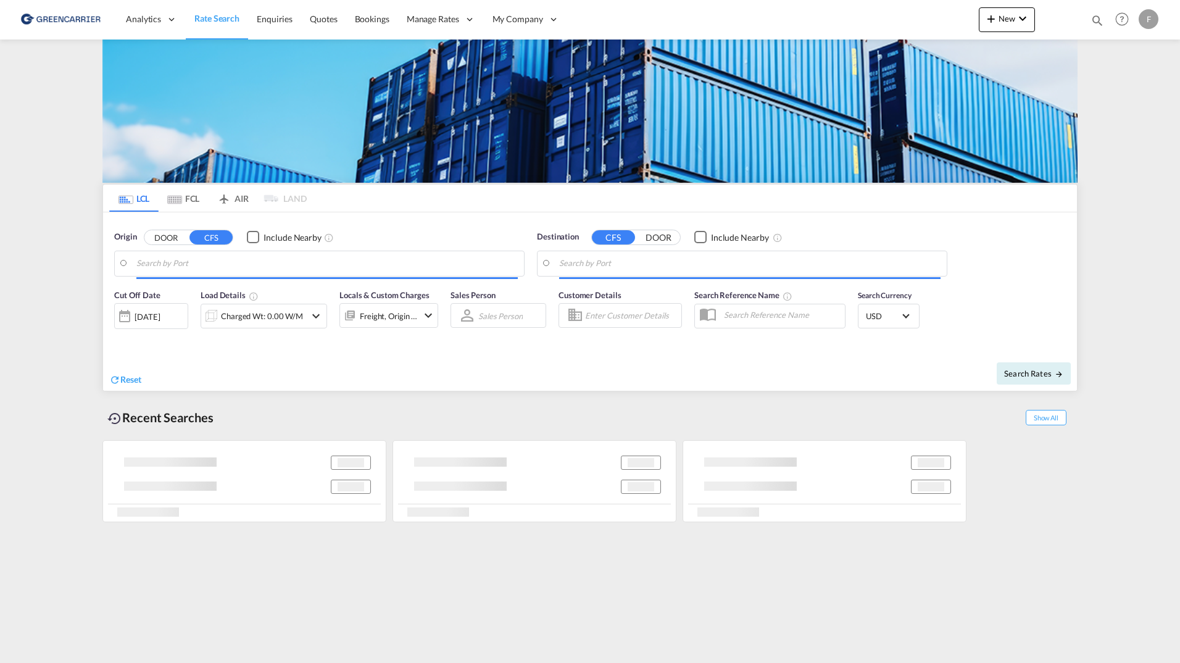
type input "[GEOGRAPHIC_DATA], [GEOGRAPHIC_DATA]"
type input "New York, NY, USNYC"
